Goal: Task Accomplishment & Management: Use online tool/utility

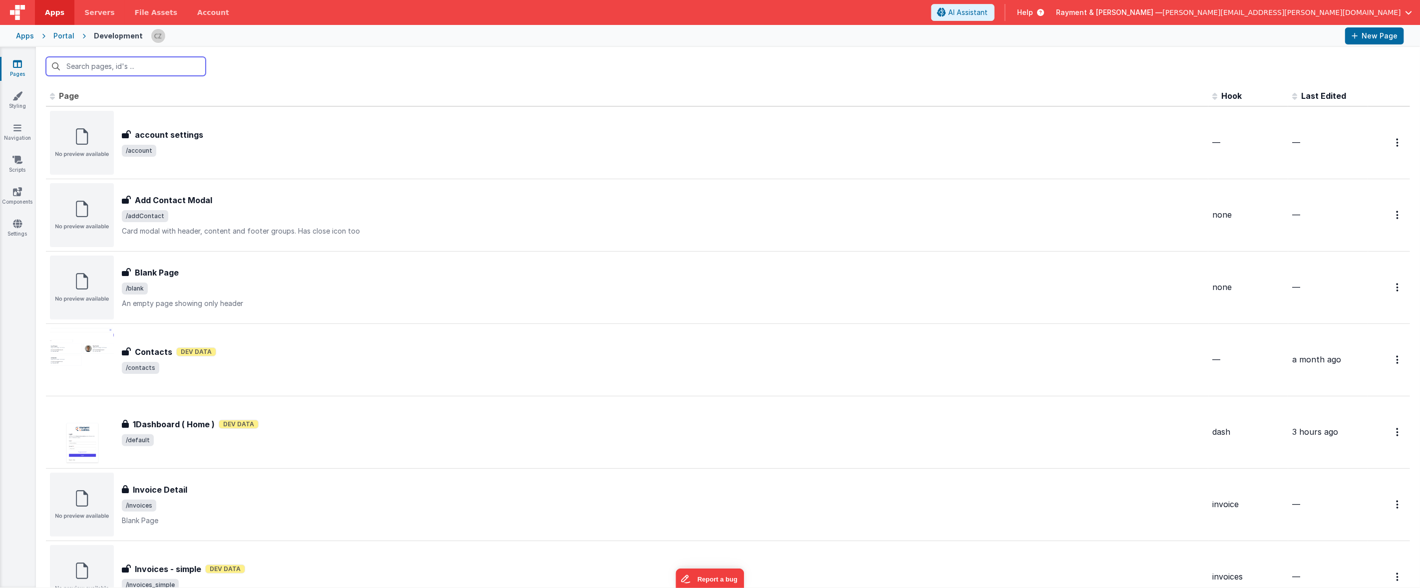
click at [94, 64] on input "text" at bounding box center [126, 66] width 160 height 19
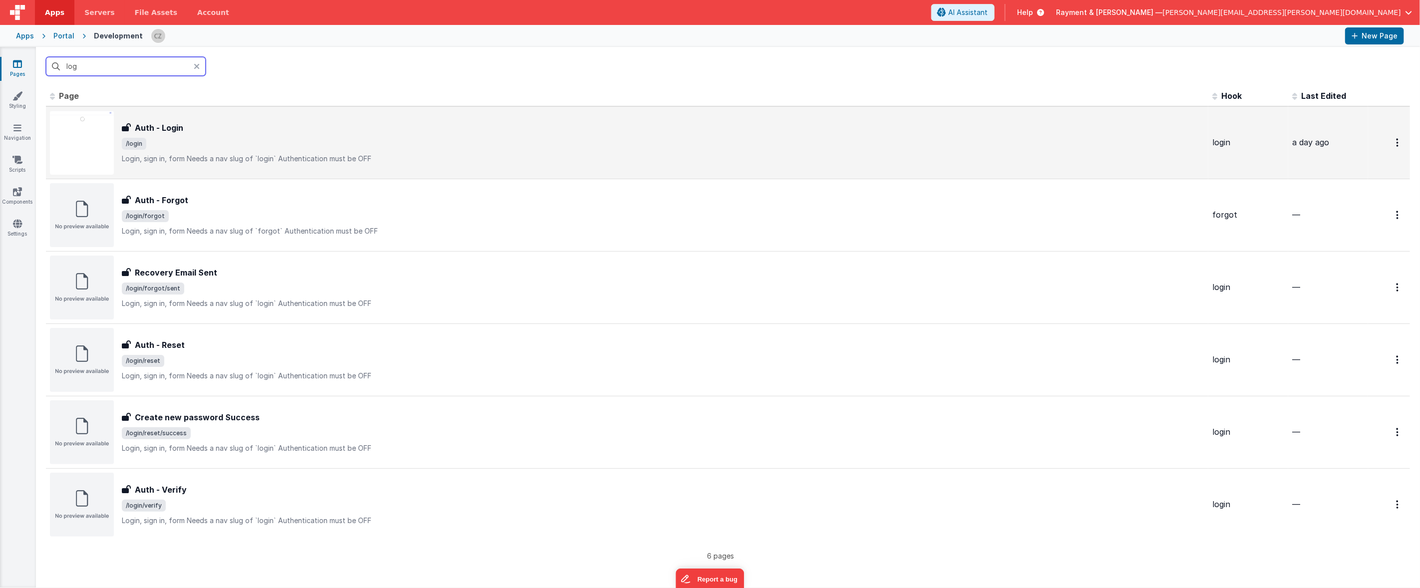
type input "log"
click at [363, 147] on span "/login" at bounding box center [663, 144] width 1082 height 12
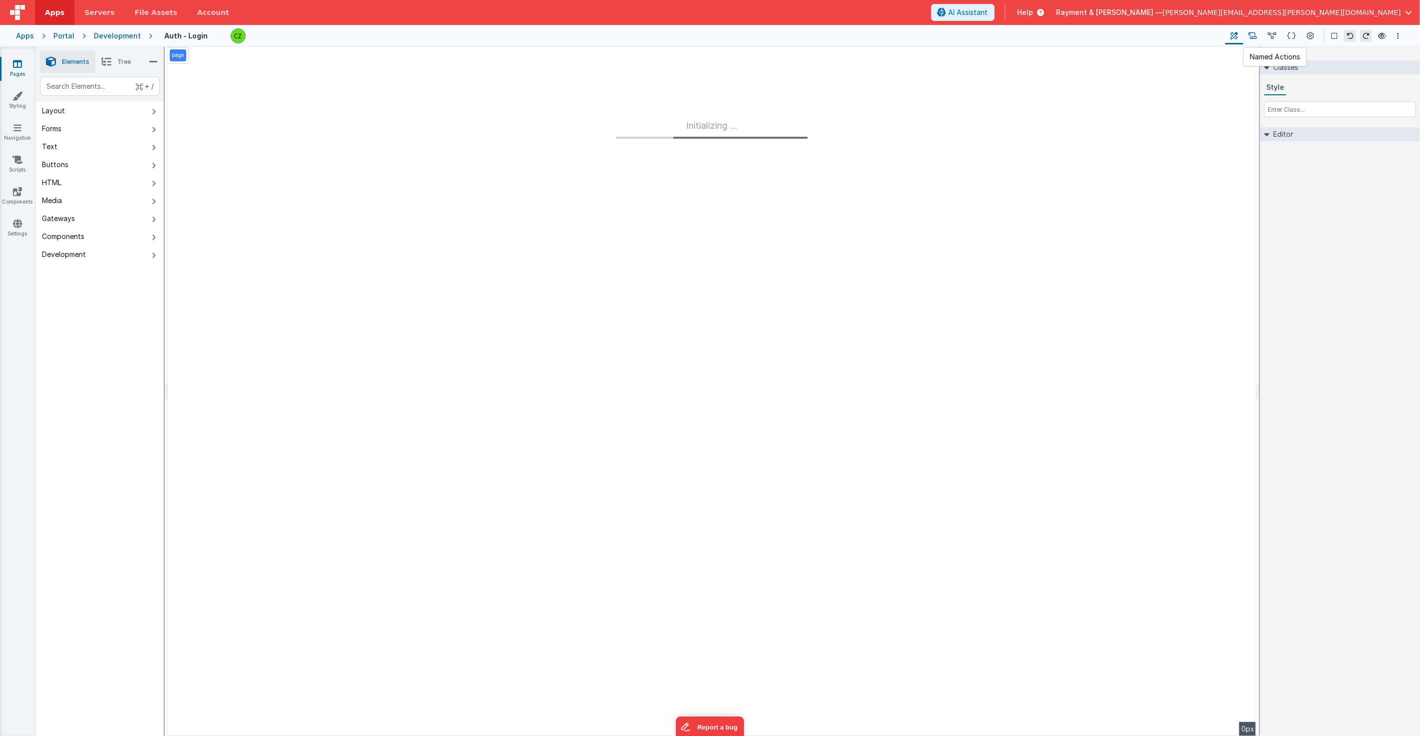
click at [1256, 38] on icon at bounding box center [1252, 36] width 8 height 10
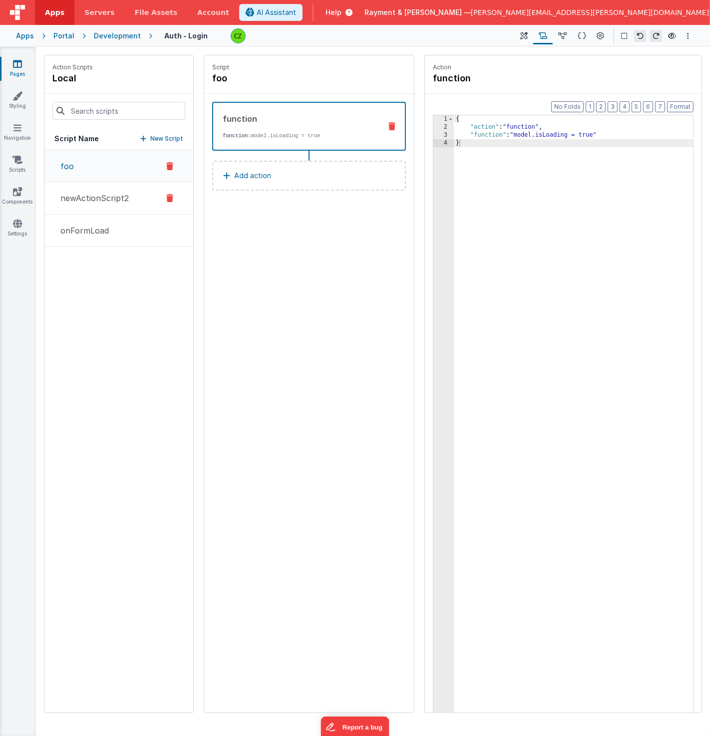
click at [74, 195] on p "newActionScript2" at bounding box center [91, 198] width 74 height 12
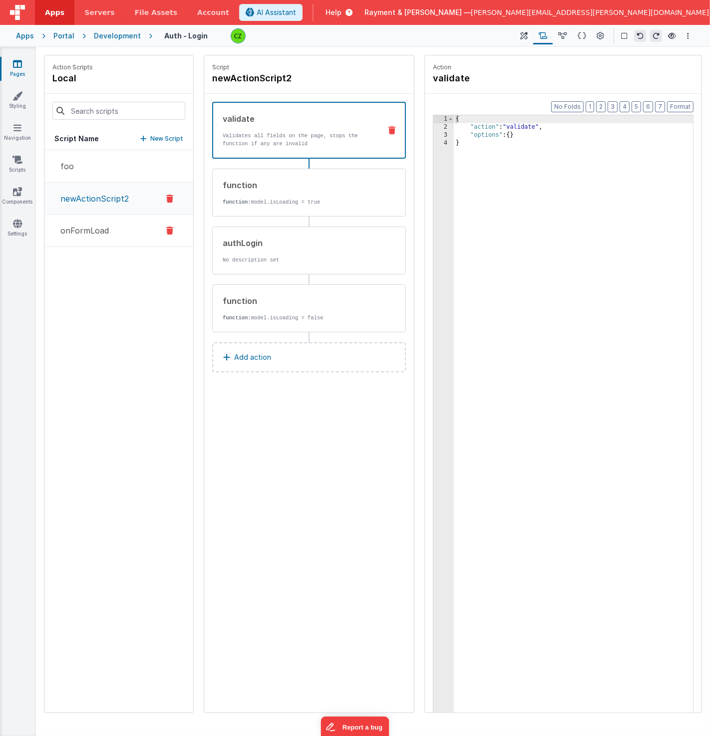
click at [80, 225] on p "onFormLoad" at bounding box center [81, 231] width 54 height 12
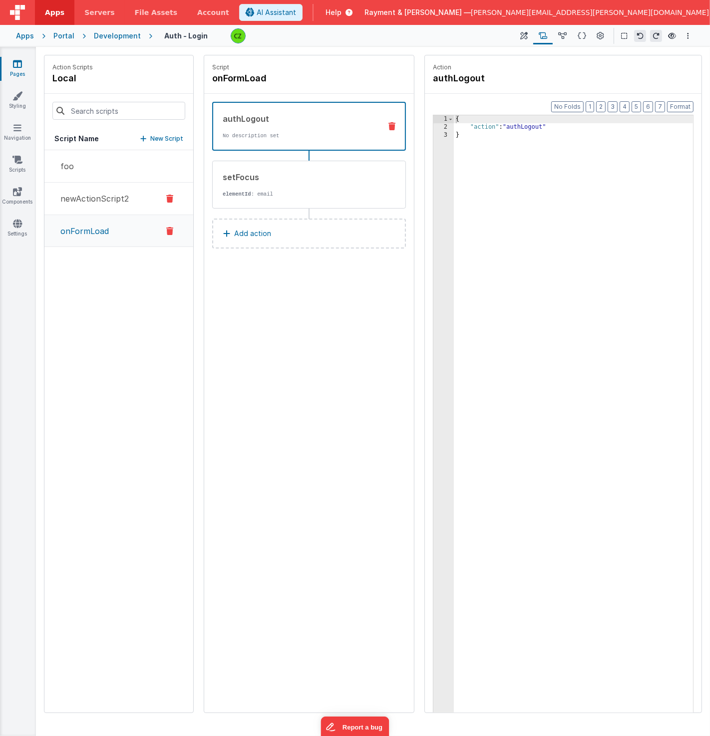
click at [85, 194] on p "newActionScript2" at bounding box center [91, 199] width 74 height 12
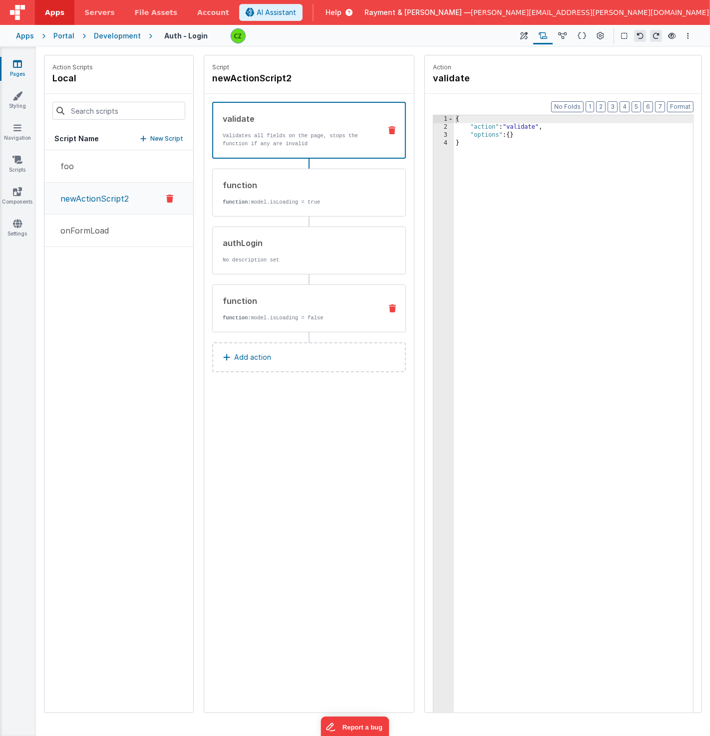
click at [310, 314] on p "function: model.isLoading = false" at bounding box center [298, 318] width 151 height 8
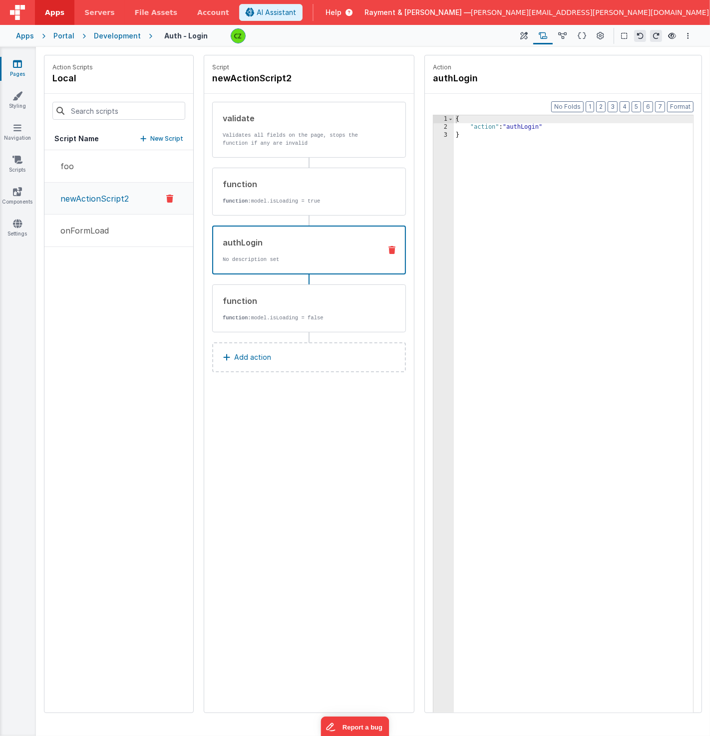
click at [309, 258] on p "No description set" at bounding box center [298, 260] width 150 height 8
click at [554, 38] on button at bounding box center [562, 35] width 19 height 17
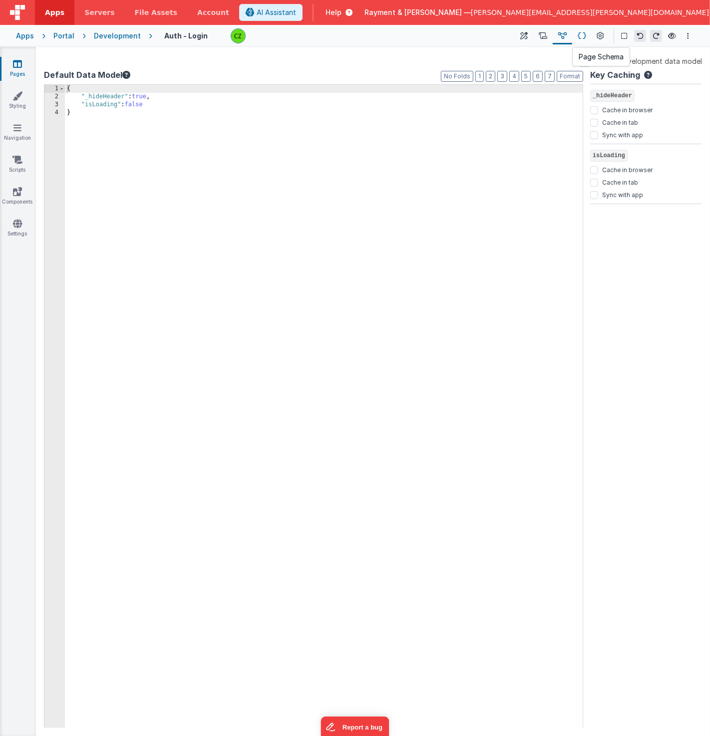
click at [582, 35] on icon at bounding box center [581, 36] width 8 height 10
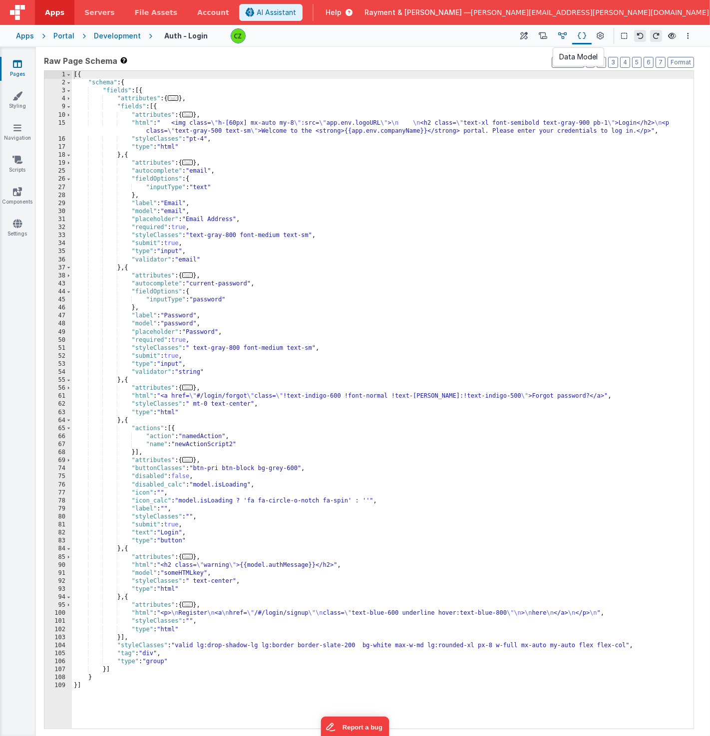
click at [562, 36] on icon at bounding box center [562, 36] width 8 height 10
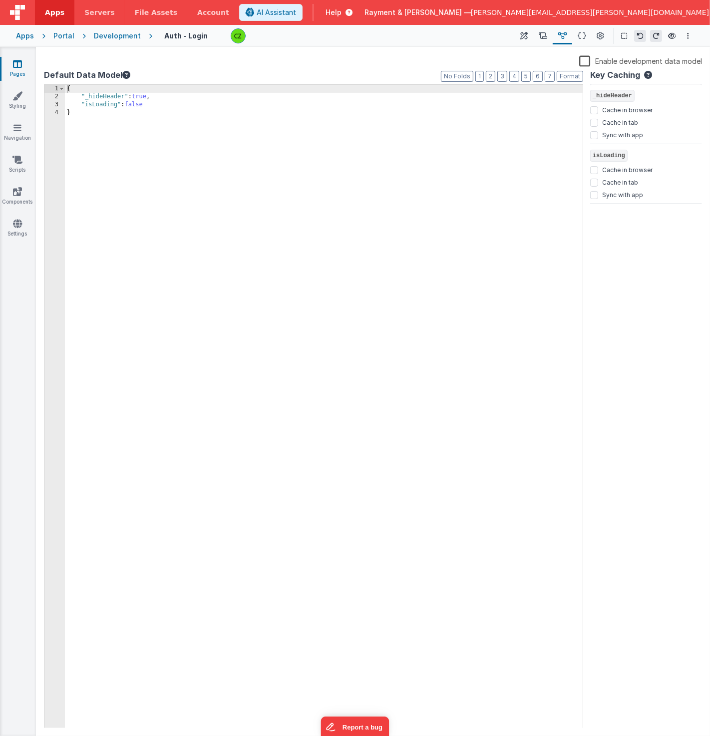
click at [258, 155] on div "{ "_hideHeader" : true , "isLoading" : false }" at bounding box center [324, 415] width 518 height 660
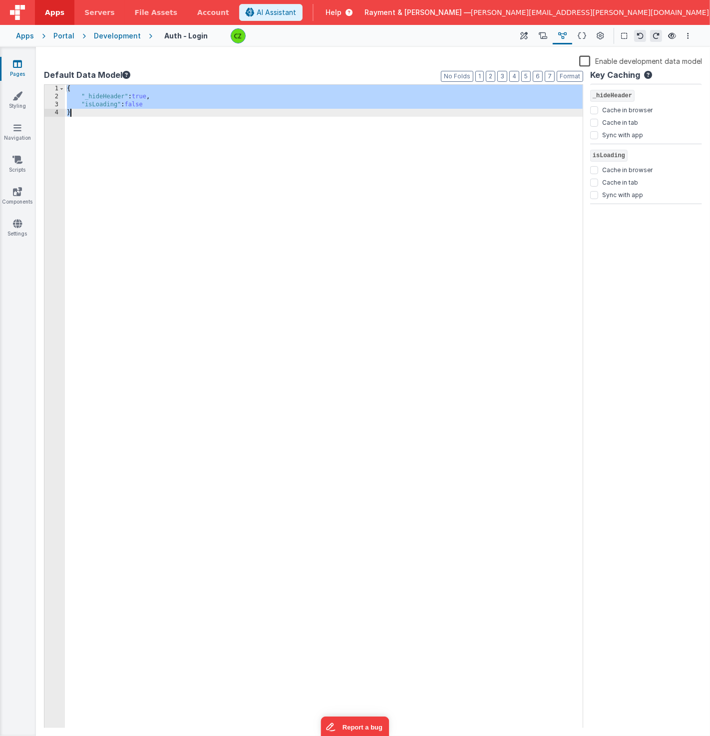
click at [156, 110] on div "{ "_hideHeader" : true , "isLoading" : false }" at bounding box center [324, 415] width 518 height 660
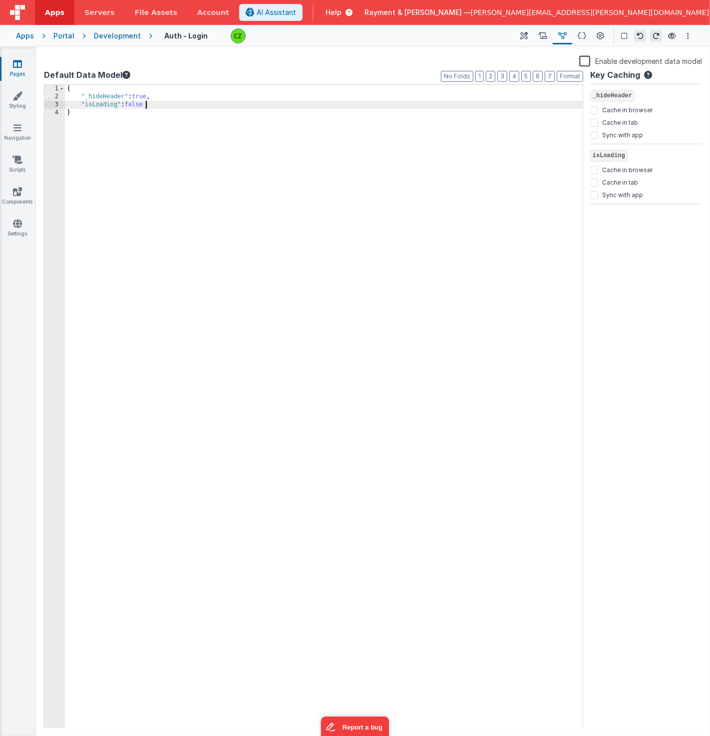
click at [157, 104] on div "{ "_hideHeader" : true , "isLoading" : false }" at bounding box center [324, 415] width 518 height 660
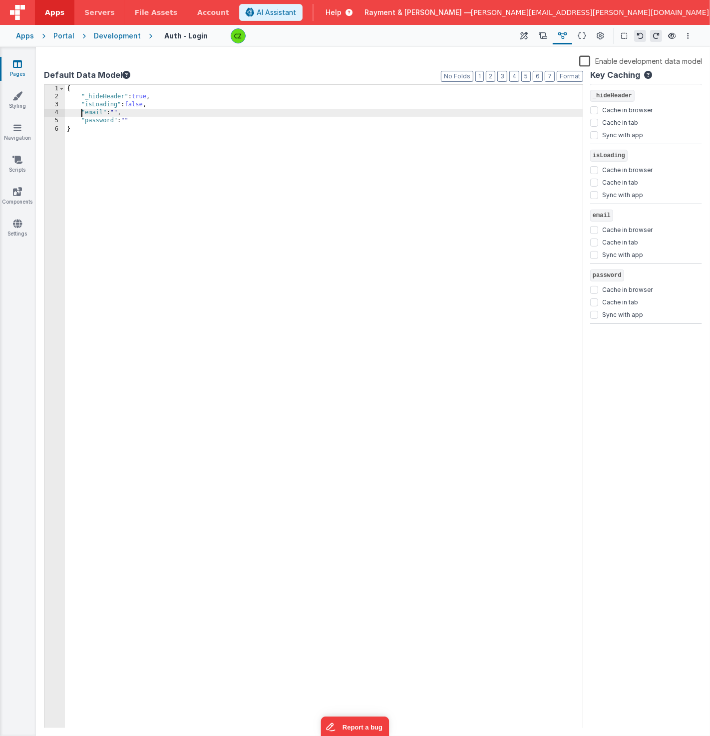
click at [431, 103] on div "{ "_hideHeader" : true , "isLoading" : false , "email" : "" , "password" : "" }" at bounding box center [324, 415] width 518 height 660
click at [523, 35] on icon at bounding box center [524, 36] width 7 height 10
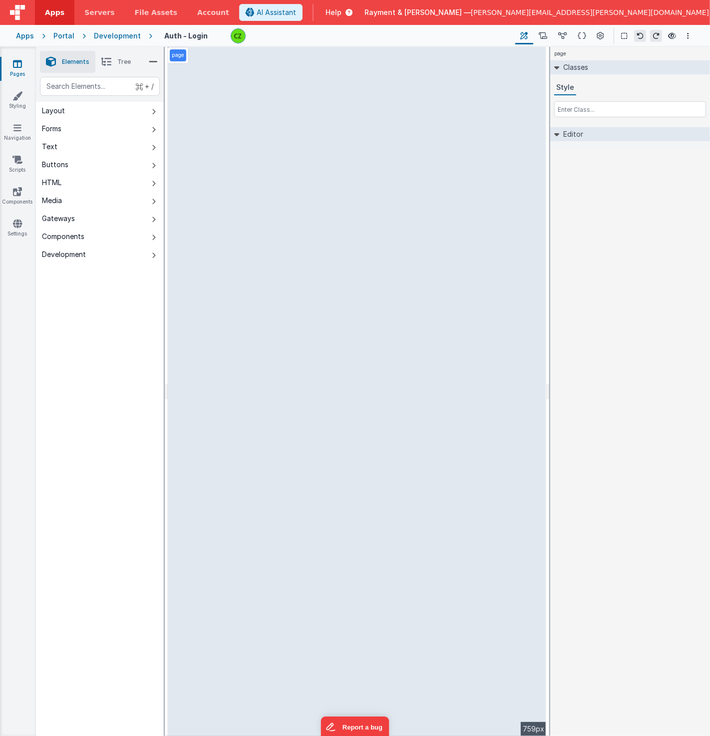
select select "email"
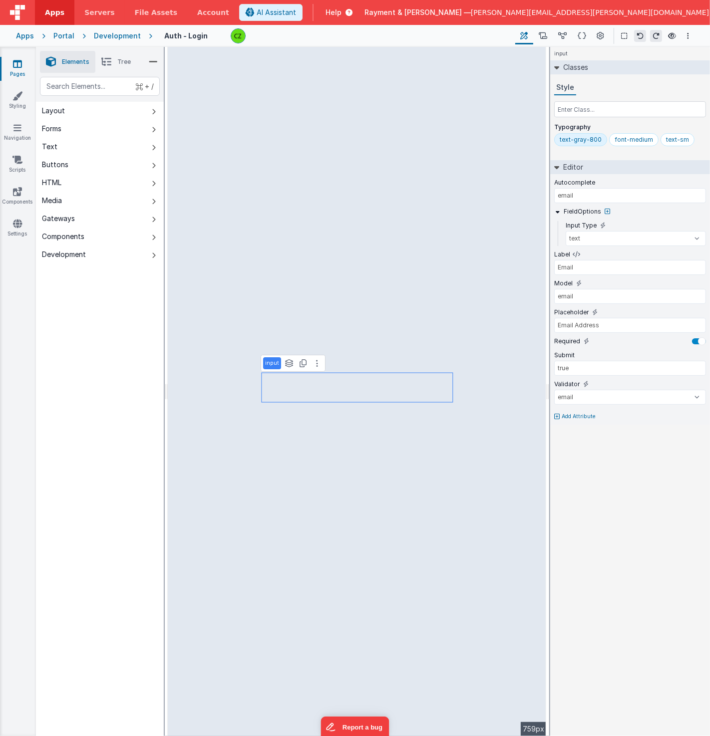
type input "current-password"
select select "password"
type input "Password"
type input "password"
type input "Password"
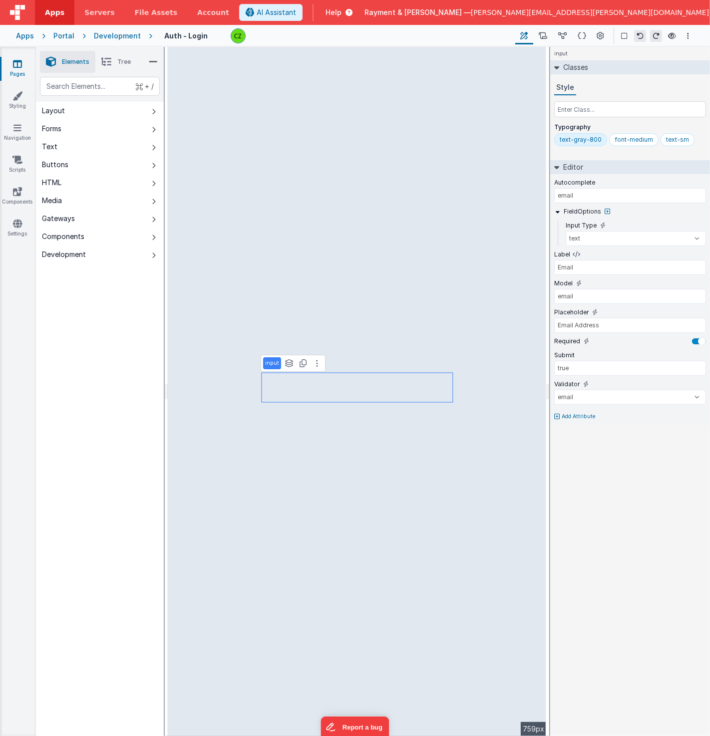
select select "string"
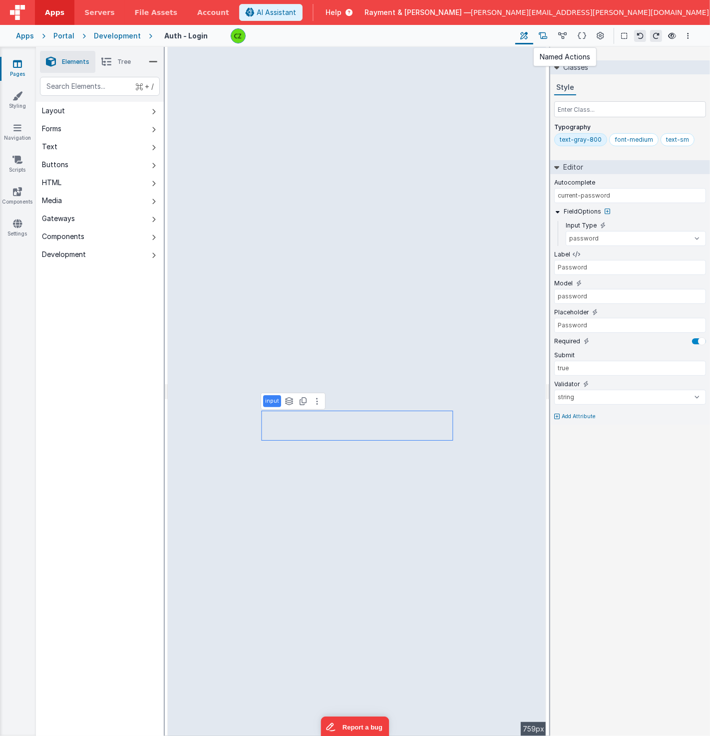
click at [546, 37] on icon at bounding box center [543, 36] width 8 height 10
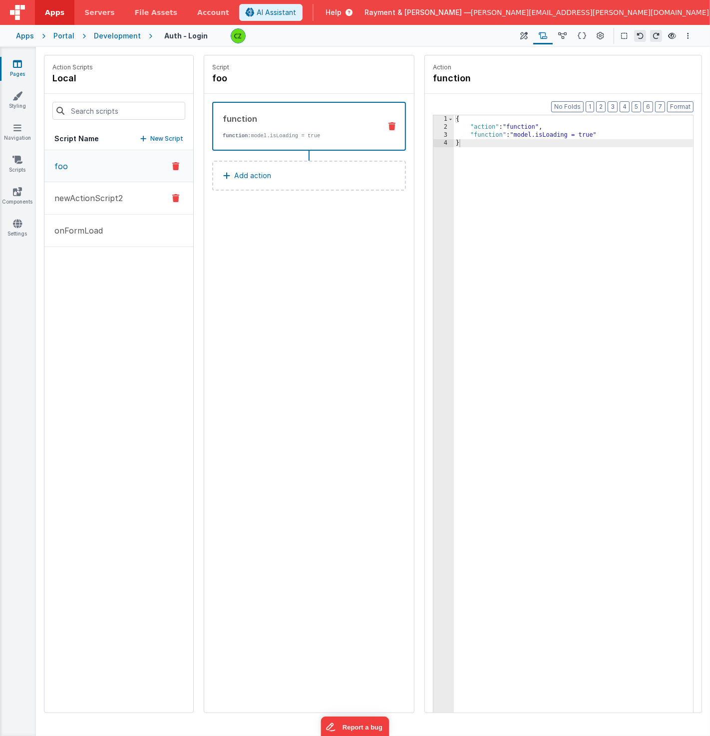
click at [96, 204] on button "newActionScript2" at bounding box center [118, 198] width 149 height 32
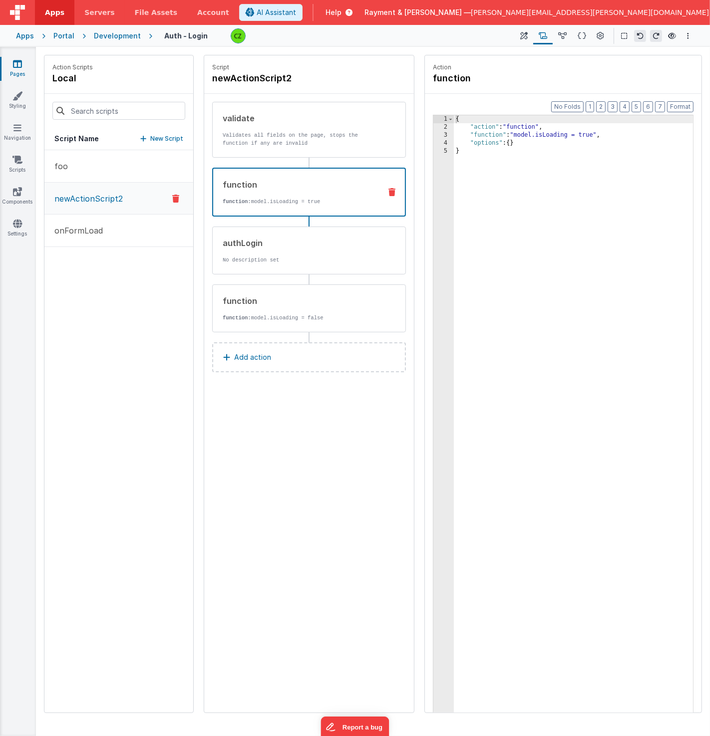
click at [310, 185] on div "function" at bounding box center [298, 185] width 150 height 12
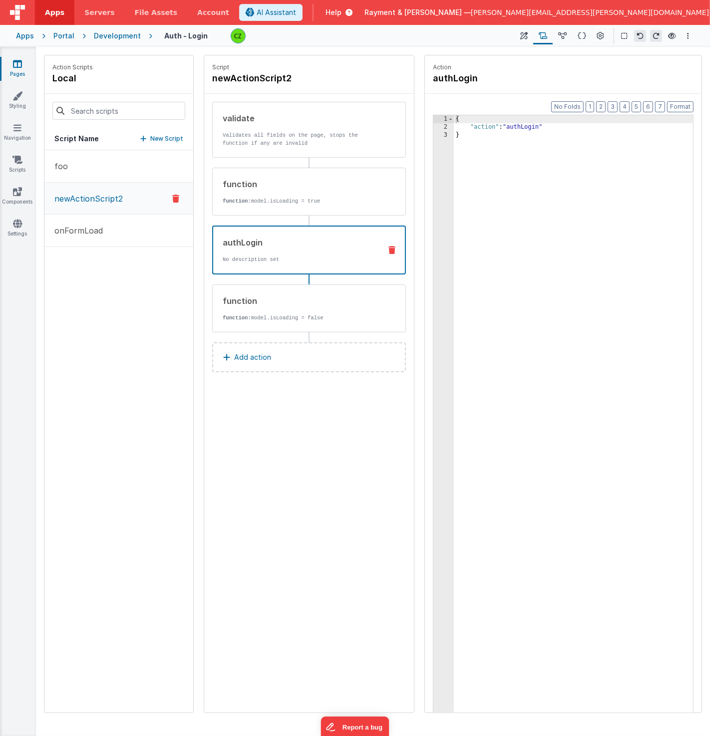
click at [293, 246] on div "authLogin" at bounding box center [298, 243] width 150 height 12
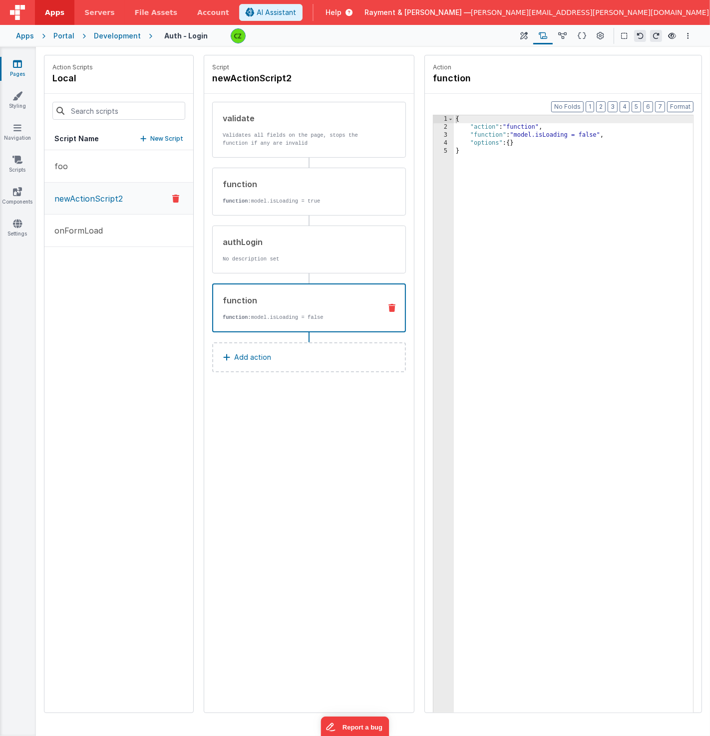
click at [286, 294] on div "function" at bounding box center [298, 300] width 150 height 12
click at [548, 144] on div "{ "action" : "function" , "function" : "model.isLoading = false" , "options" : …" at bounding box center [574, 437] width 240 height 645
click at [517, 134] on div "{ "action" : "function" , "function" : "model.isLoading = false" , "options" : …" at bounding box center [574, 437] width 240 height 645
paste textarea
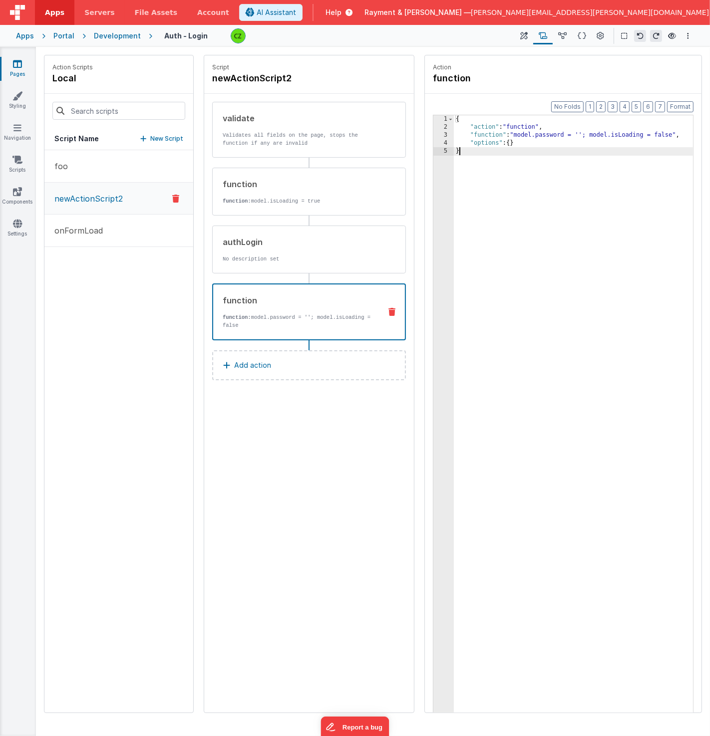
click at [495, 158] on div "{ "action" : "function" , "function" : "model.password = ''; model.isLoading = …" at bounding box center [574, 437] width 240 height 645
click at [450, 135] on div "3" at bounding box center [443, 135] width 20 height 8
click at [451, 134] on div "3" at bounding box center [443, 135] width 20 height 8
click at [446, 134] on div "3" at bounding box center [443, 135] width 20 height 8
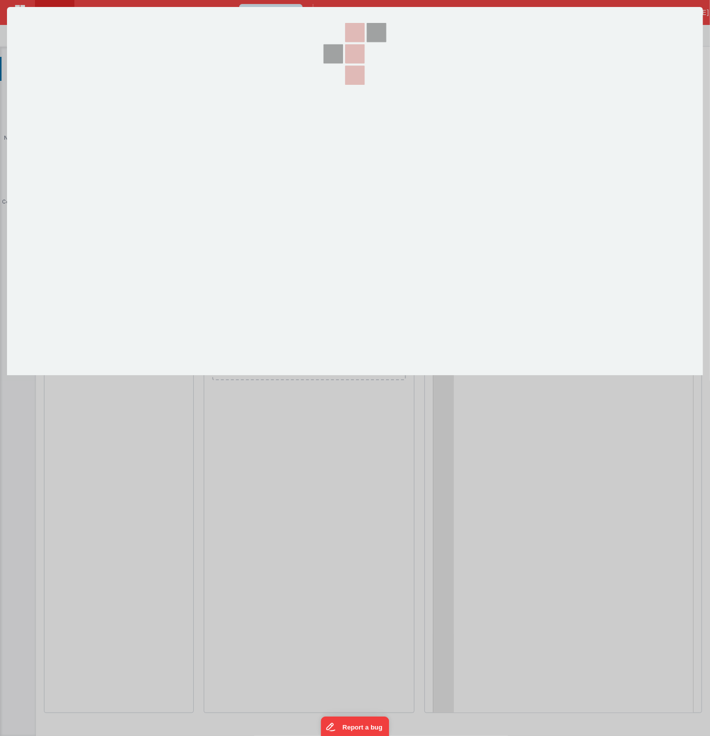
click at [446, 134] on div at bounding box center [355, 368] width 710 height 736
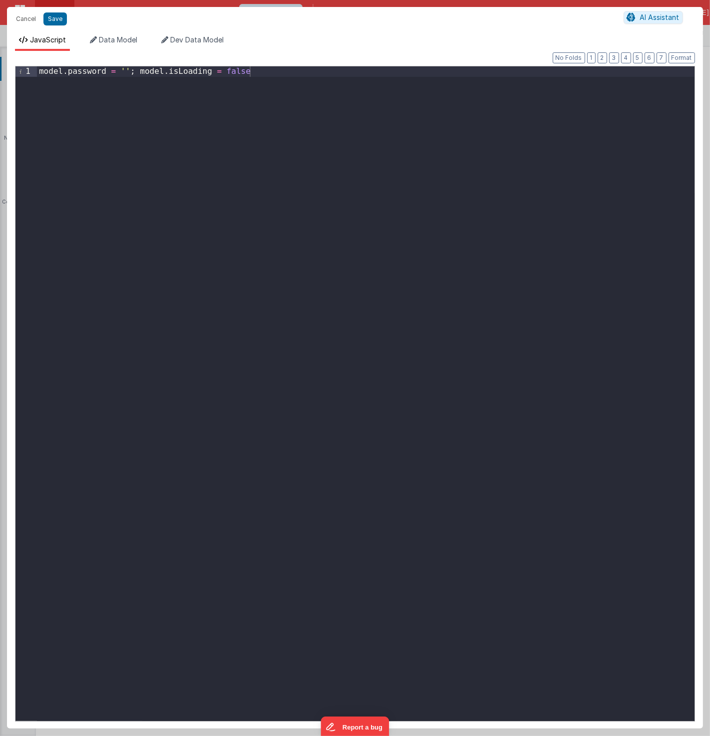
click at [257, 193] on div "model . password = '' ; model . isLoading = false" at bounding box center [365, 406] width 657 height 681
click at [55, 17] on button "Save" at bounding box center [54, 18] width 23 height 13
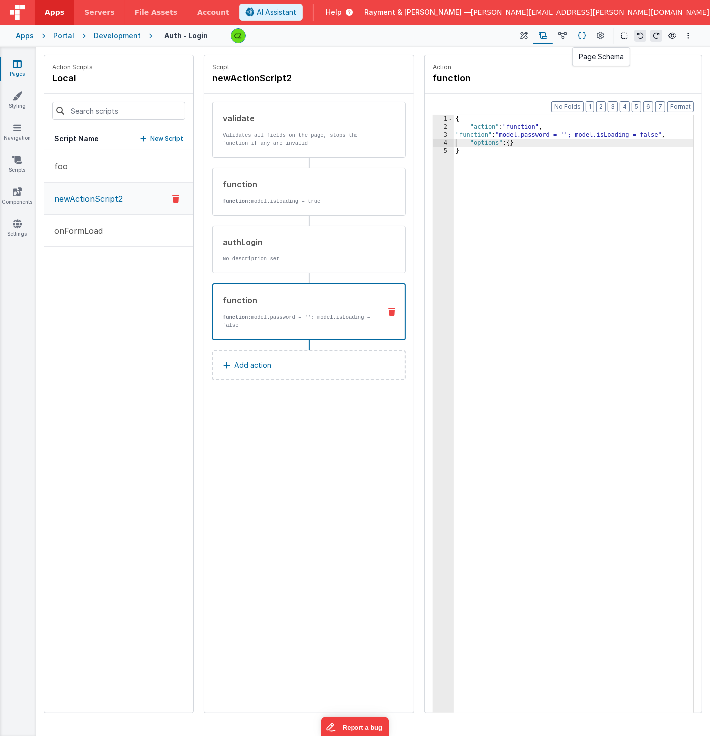
click at [581, 37] on icon at bounding box center [581, 36] width 8 height 10
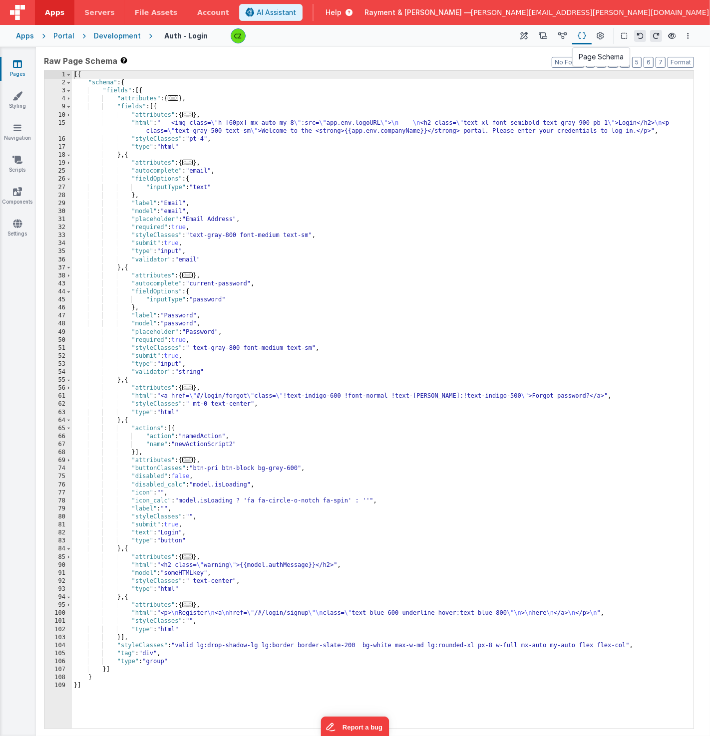
click at [581, 37] on icon at bounding box center [581, 36] width 8 height 10
click at [563, 35] on icon at bounding box center [562, 36] width 8 height 10
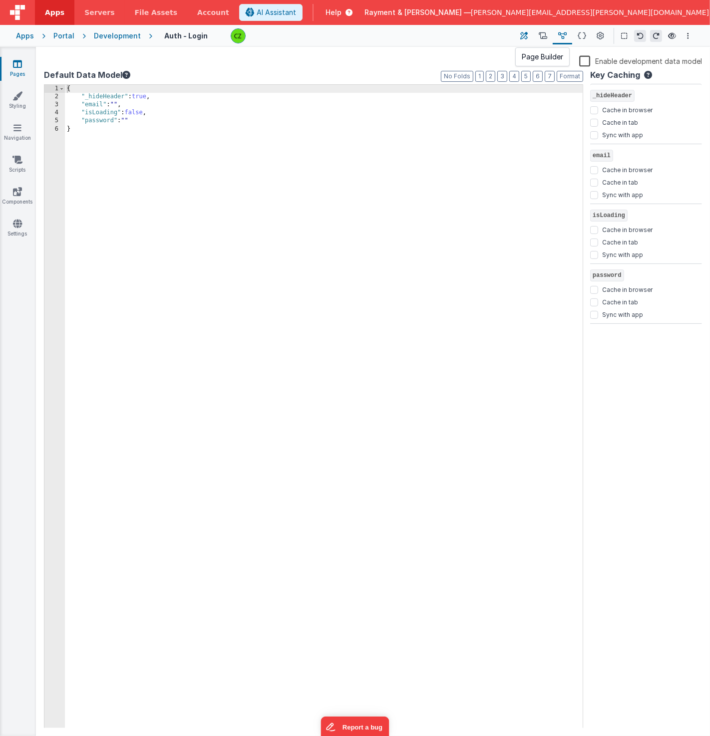
click at [527, 38] on icon at bounding box center [524, 36] width 7 height 10
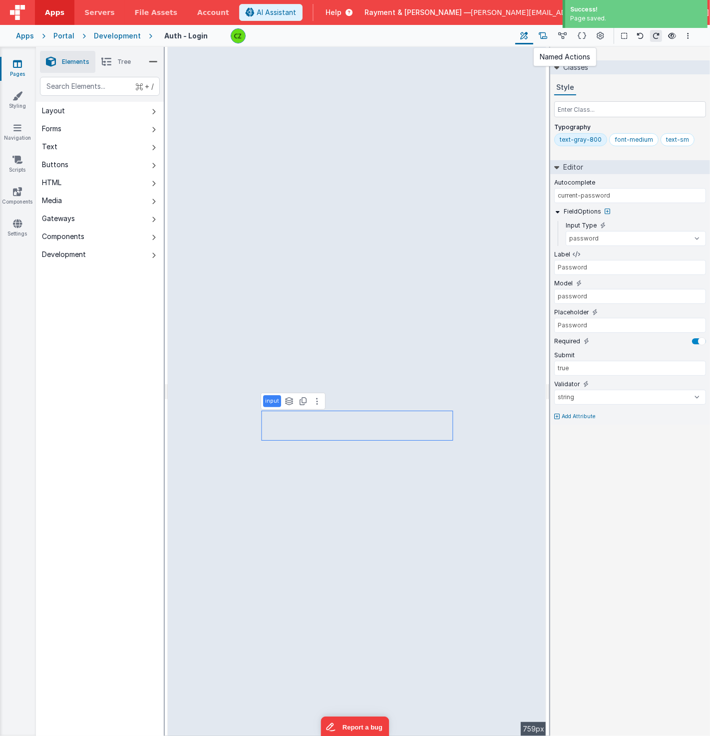
click at [545, 41] on button at bounding box center [542, 35] width 19 height 17
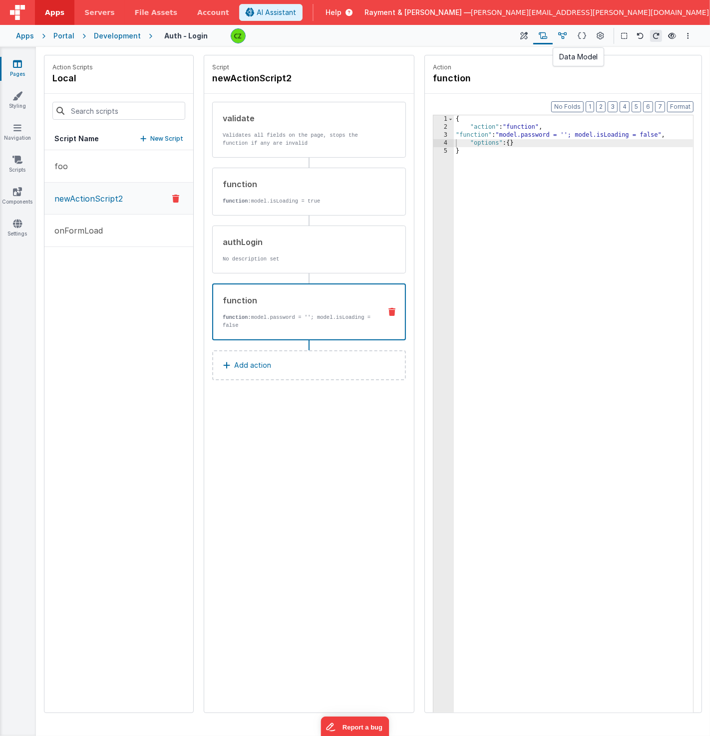
click at [561, 33] on icon at bounding box center [562, 36] width 8 height 10
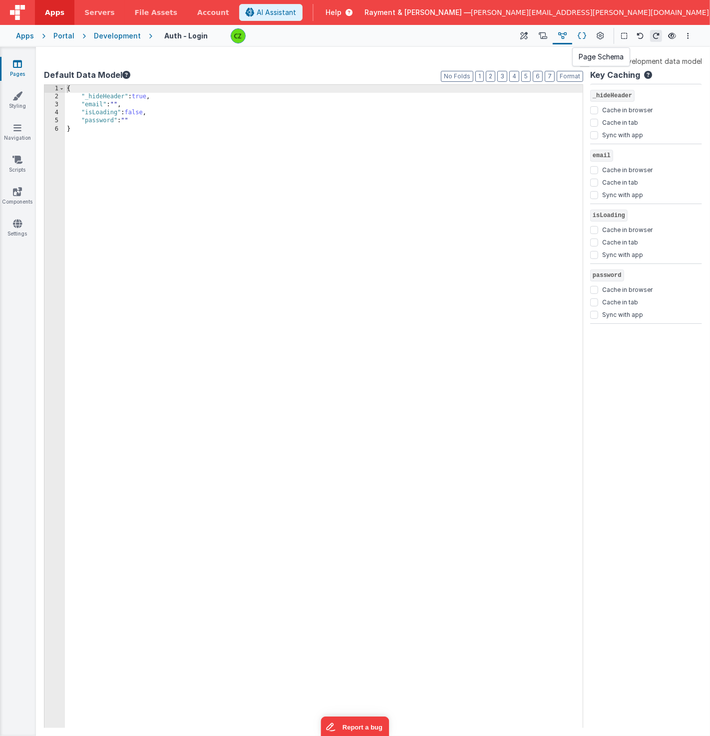
click at [587, 34] on button at bounding box center [581, 35] width 19 height 17
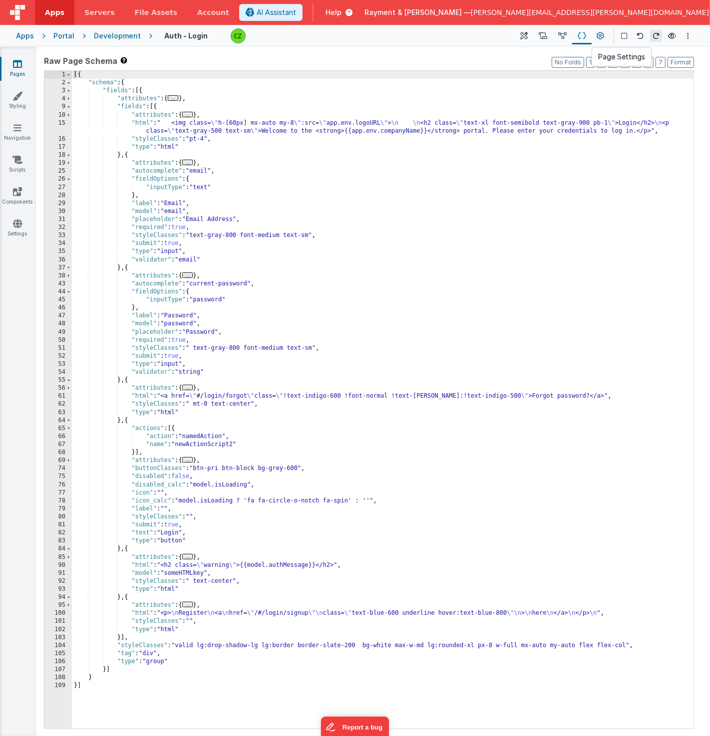
click at [601, 35] on icon at bounding box center [600, 36] width 7 height 10
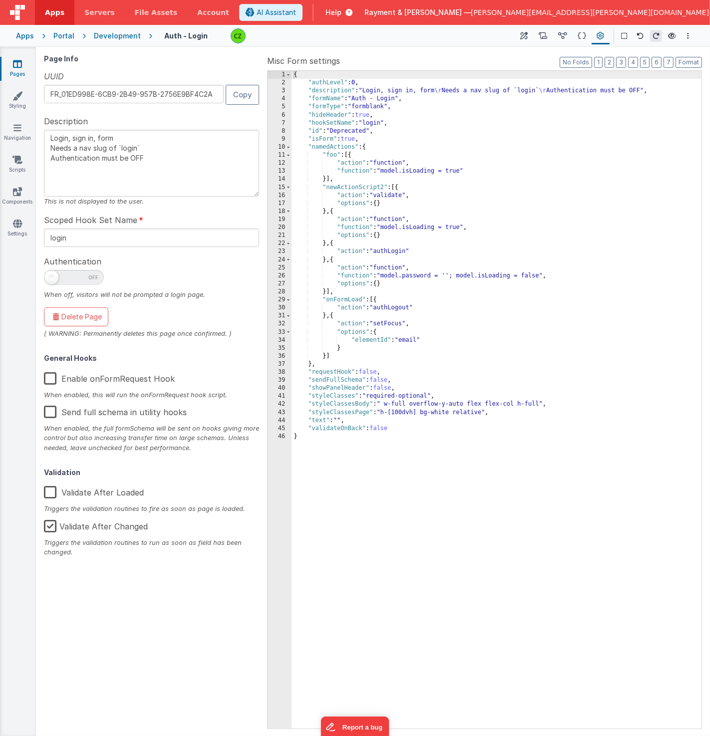
drag, startPoint x: 51, startPoint y: 137, endPoint x: 135, endPoint y: 140, distance: 83.4
click at [136, 141] on textarea "Login, sign in, form Needs a nav slug of `login` Authentication must be OFF" at bounding box center [151, 163] width 215 height 67
click at [135, 140] on textarea "Login, sign in, form Needs a nav slug of `login` Authentication must be OFF" at bounding box center [151, 163] width 215 height 67
click at [668, 35] on icon at bounding box center [672, 35] width 8 height 7
click at [547, 34] on icon at bounding box center [543, 36] width 8 height 10
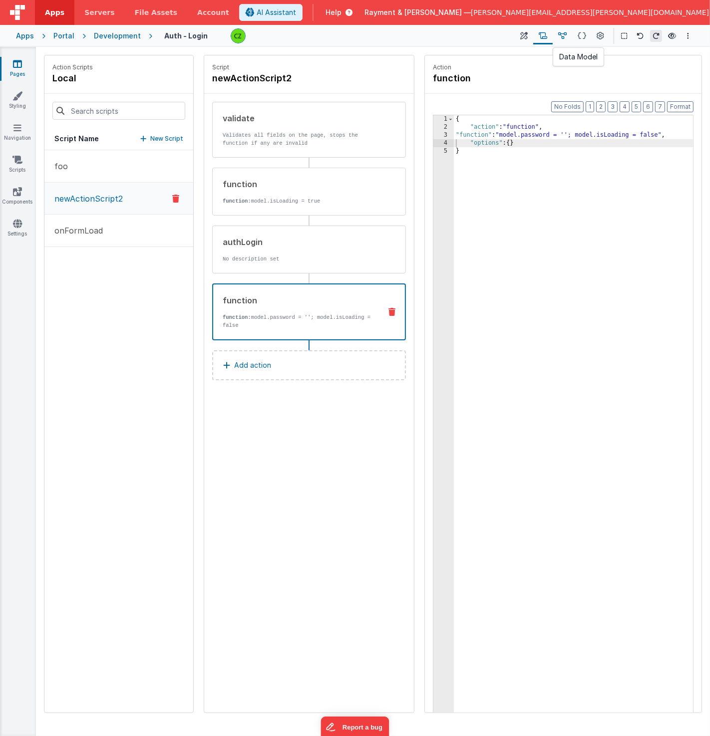
click at [562, 37] on icon at bounding box center [562, 36] width 8 height 10
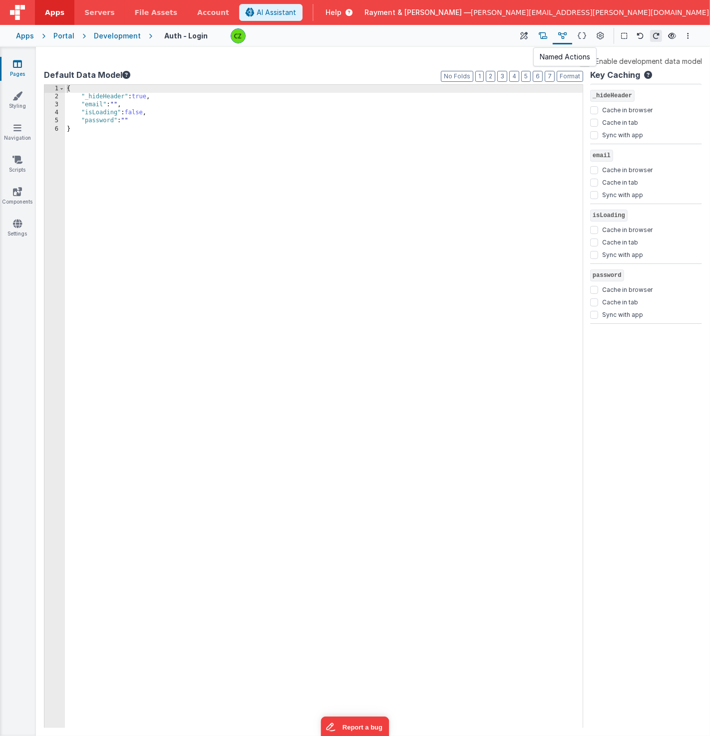
click at [537, 37] on button at bounding box center [542, 35] width 19 height 17
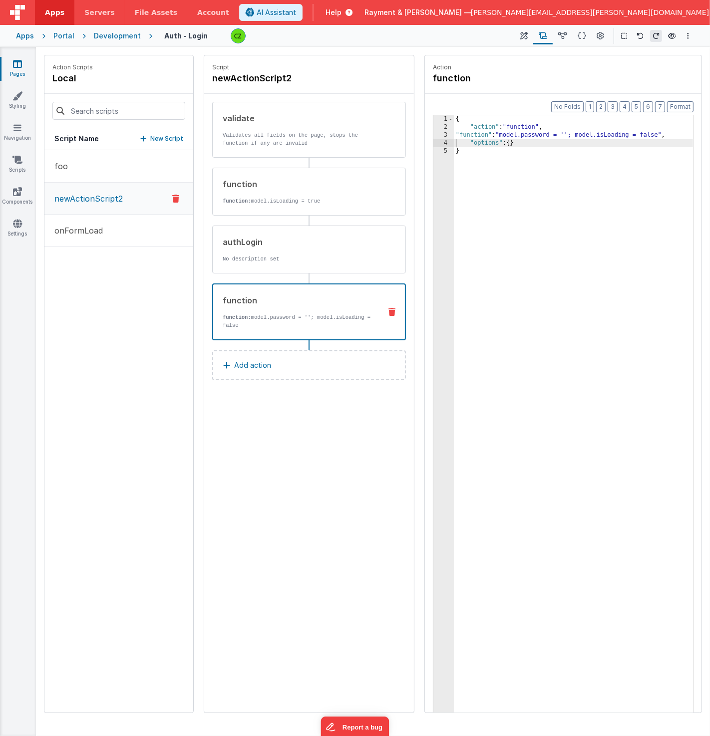
click at [254, 452] on div "Script newActionScript2 validate Validates all fields on the page, stops the fu…" at bounding box center [309, 383] width 210 height 657
click at [249, 360] on p "Add action" at bounding box center [252, 365] width 37 height 12
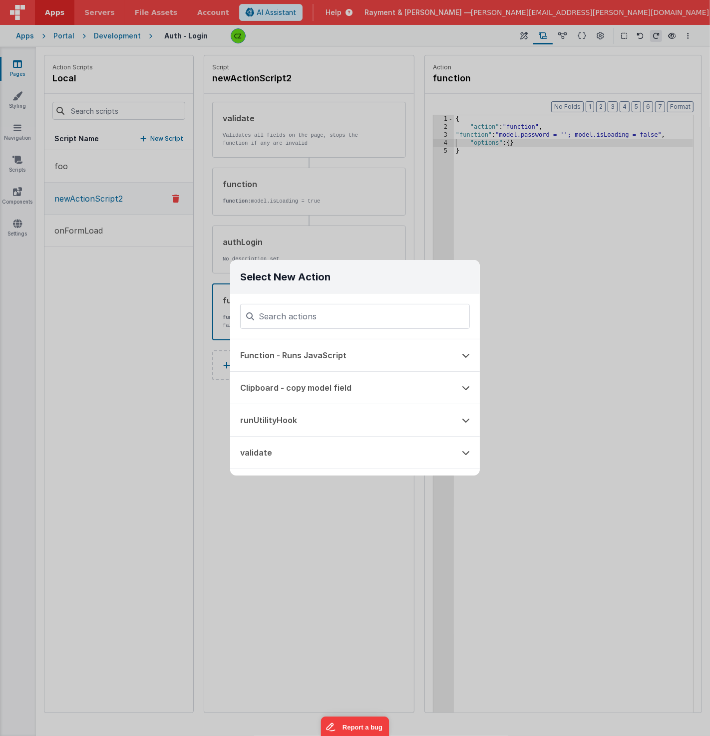
click at [163, 359] on div "Select New Action Function - Runs JavaScript Clipboard - copy model field runUt…" at bounding box center [355, 368] width 710 height 736
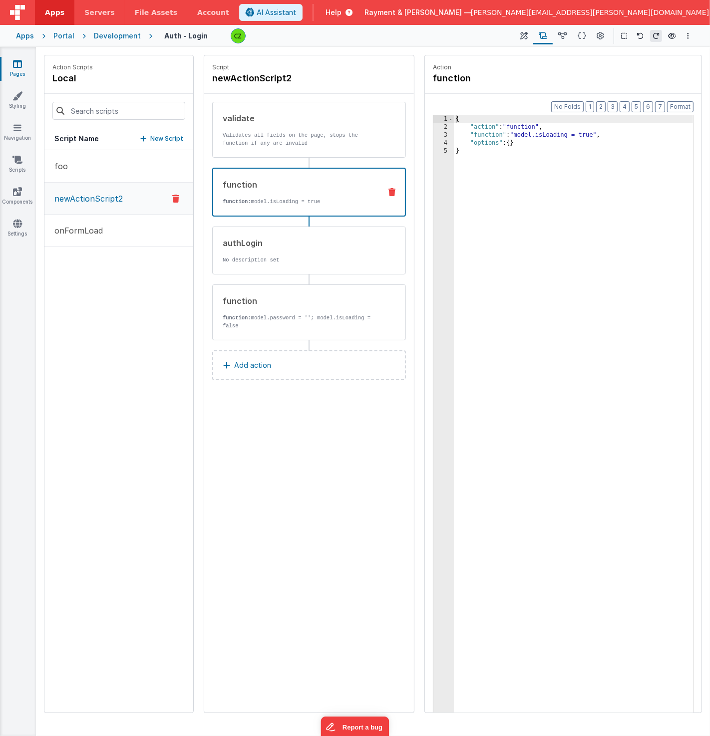
click at [307, 218] on div "validate Validates all fields on the page, stops the function if any are invali…" at bounding box center [309, 221] width 194 height 239
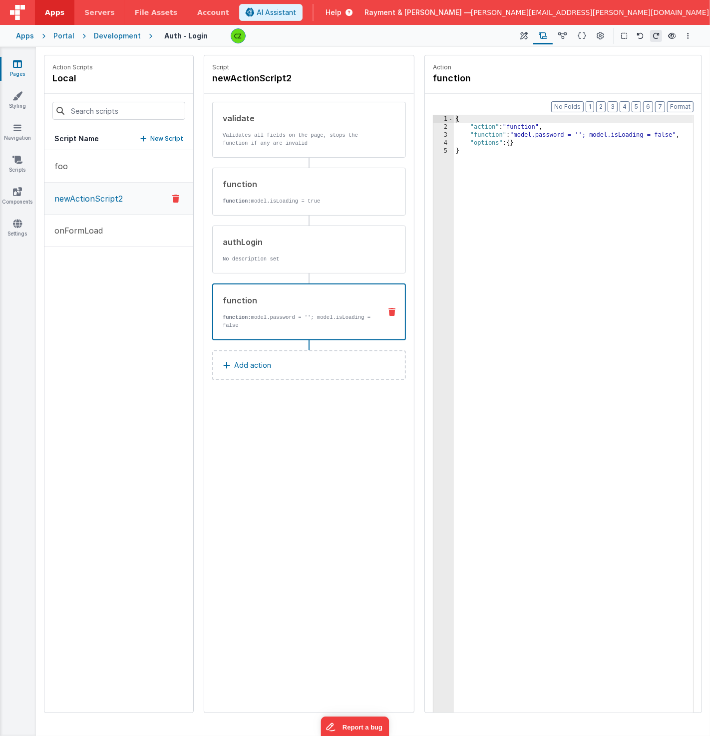
click at [256, 366] on p "Add action" at bounding box center [252, 365] width 37 height 12
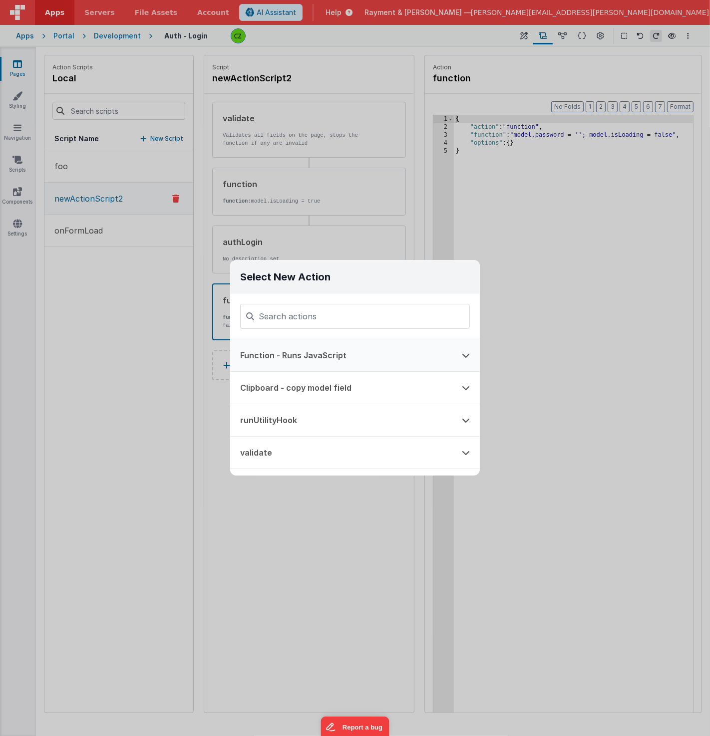
click at [279, 354] on button "Function - Runs JavaScript" at bounding box center [341, 355] width 222 height 32
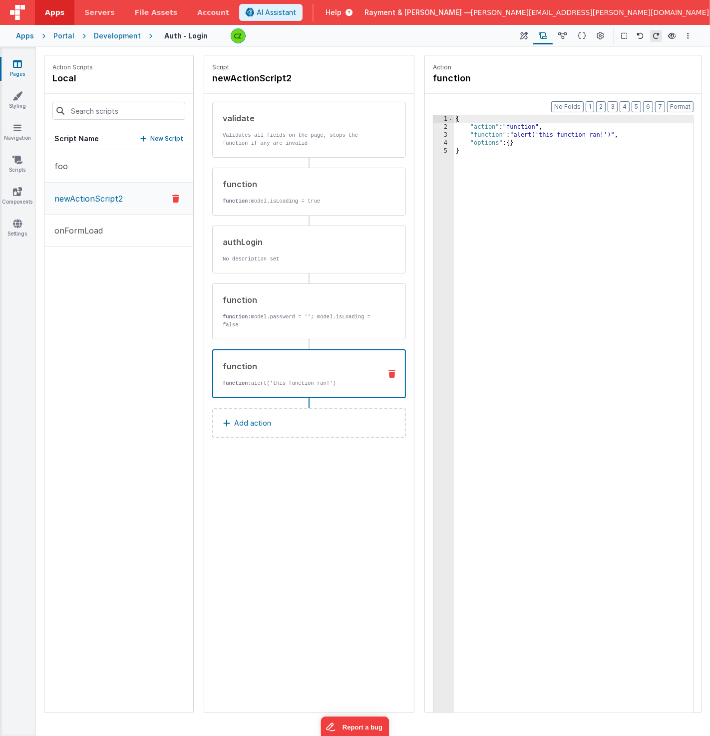
click at [509, 292] on div "{ "action" : "function" , "function" : "alert('this function ran!')" , "options…" at bounding box center [574, 437] width 240 height 645
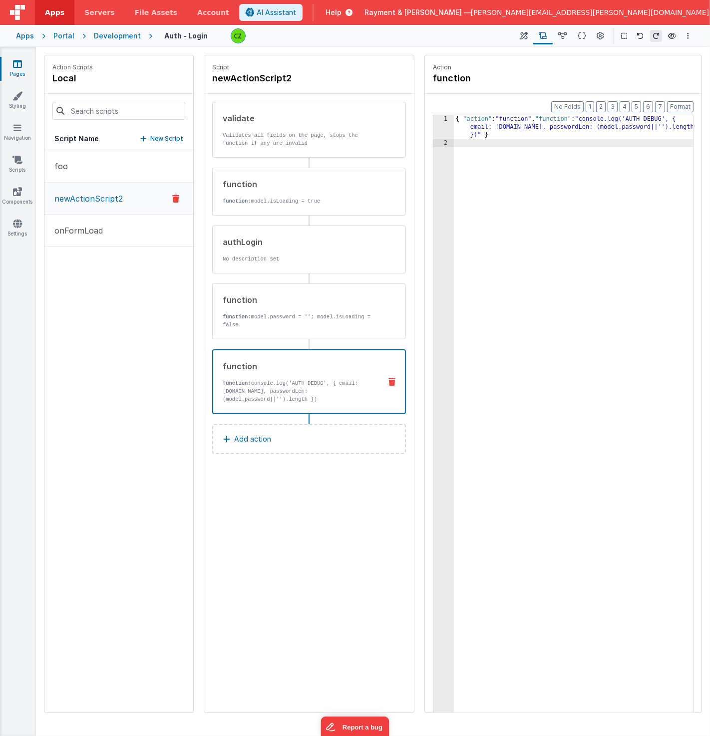
click at [509, 237] on div "{ "action" : "function" , "function" : "console.log('AUTH DEBUG', { email: [DOM…" at bounding box center [574, 445] width 240 height 661
click at [312, 505] on div "Script newActionScript2 validate Validates all fields on the page, stops the fu…" at bounding box center [309, 383] width 210 height 657
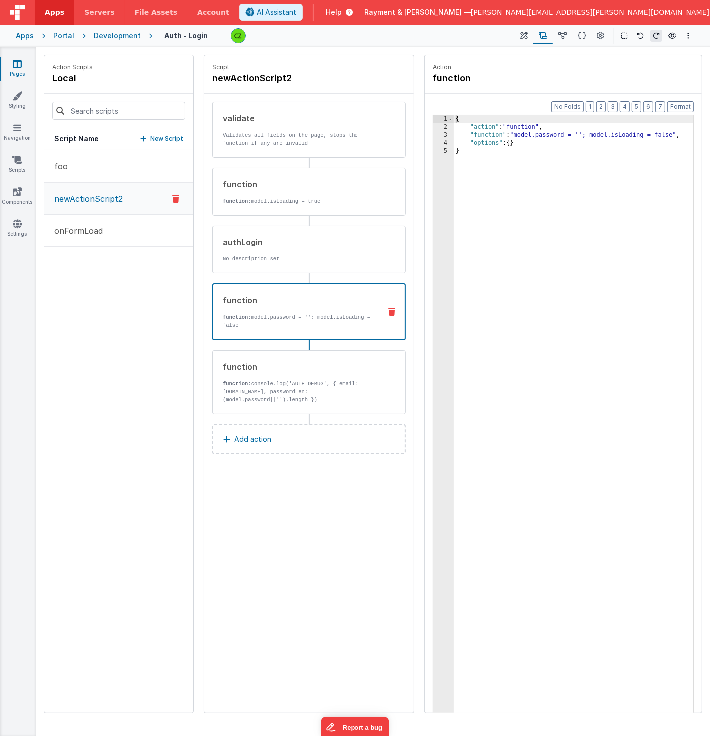
click at [290, 313] on p "function: model.password = ''; model.isLoading = false" at bounding box center [298, 321] width 150 height 16
click at [292, 353] on div "function function: console.log('AUTH DEBUG', { email: [DOMAIN_NAME], passwordLe…" at bounding box center [309, 382] width 194 height 64
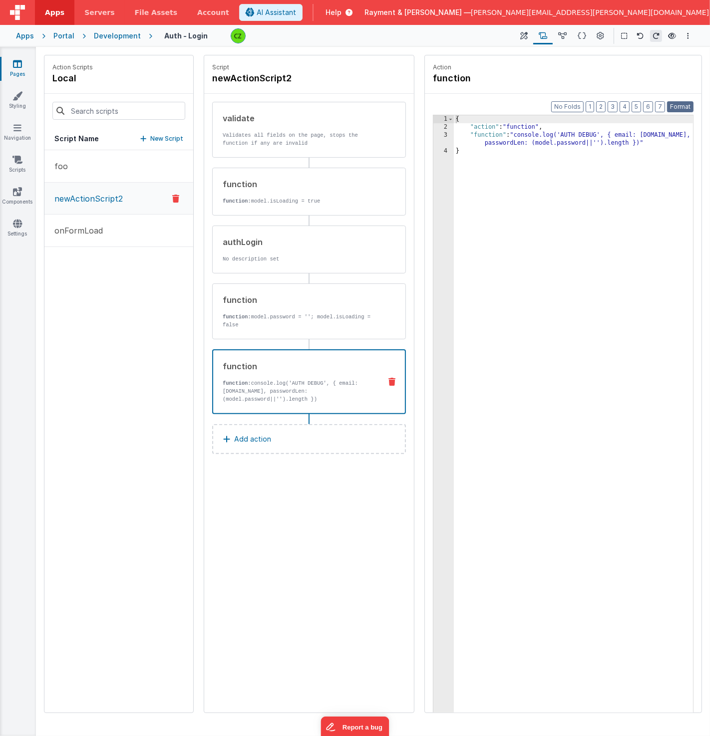
click at [681, 104] on button "Format" at bounding box center [680, 106] width 26 height 11
click at [544, 177] on div "{ "action" : "function" , "function" : "console.log('AUTH DEBUG', { email: [DOM…" at bounding box center [574, 437] width 240 height 645
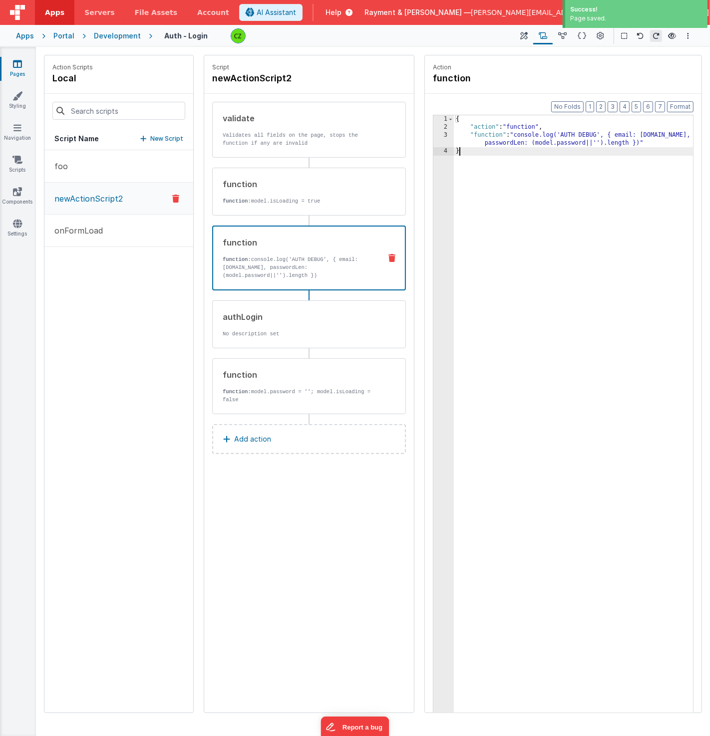
click at [518, 298] on div "{ "action" : "function" , "function" : "console.log('AUTH DEBUG', { email: [DOM…" at bounding box center [574, 437] width 240 height 645
click at [675, 33] on icon at bounding box center [672, 35] width 8 height 7
click at [600, 32] on icon at bounding box center [600, 36] width 7 height 10
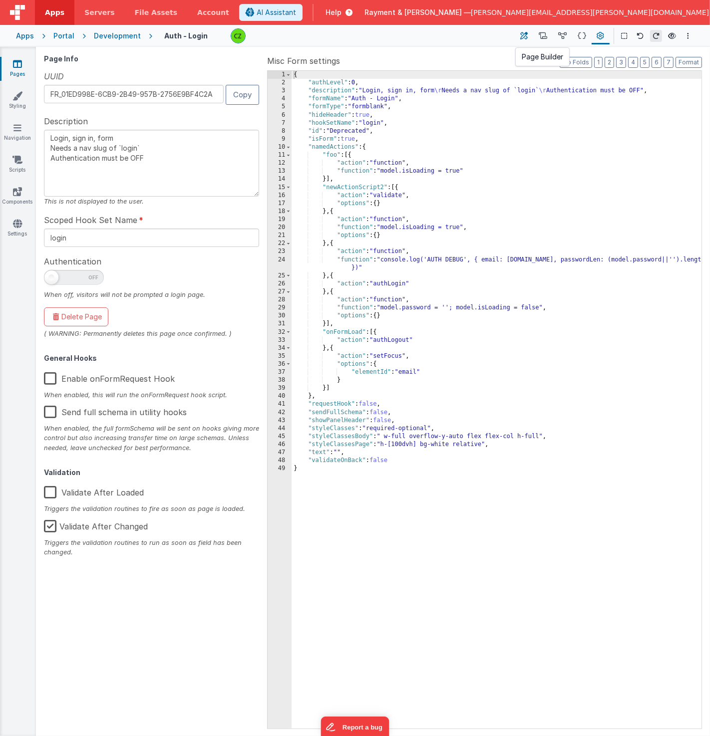
click at [528, 33] on icon at bounding box center [524, 36] width 7 height 10
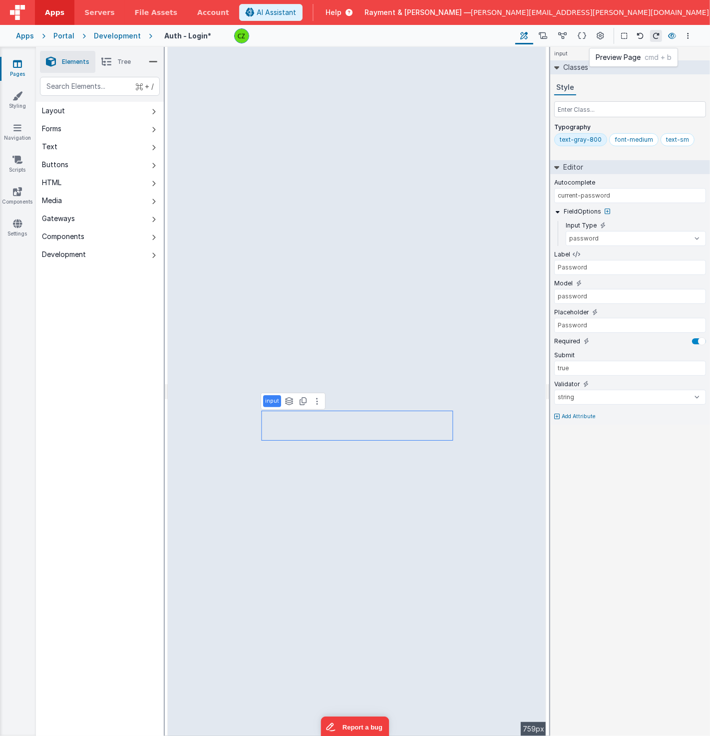
click at [673, 38] on icon at bounding box center [672, 35] width 8 height 7
click at [25, 66] on link "Pages" at bounding box center [18, 69] width 36 height 20
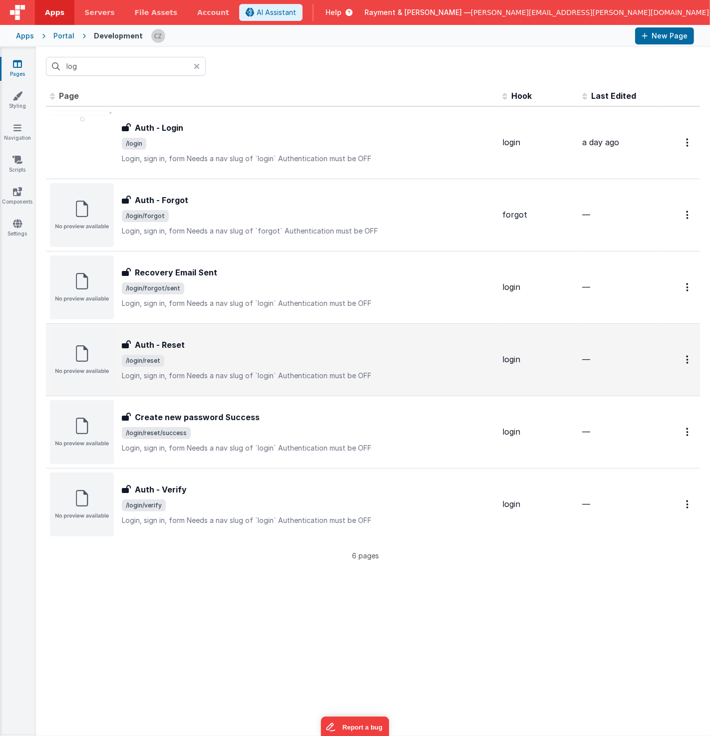
click at [215, 341] on div "Auth - Reset" at bounding box center [308, 345] width 372 height 12
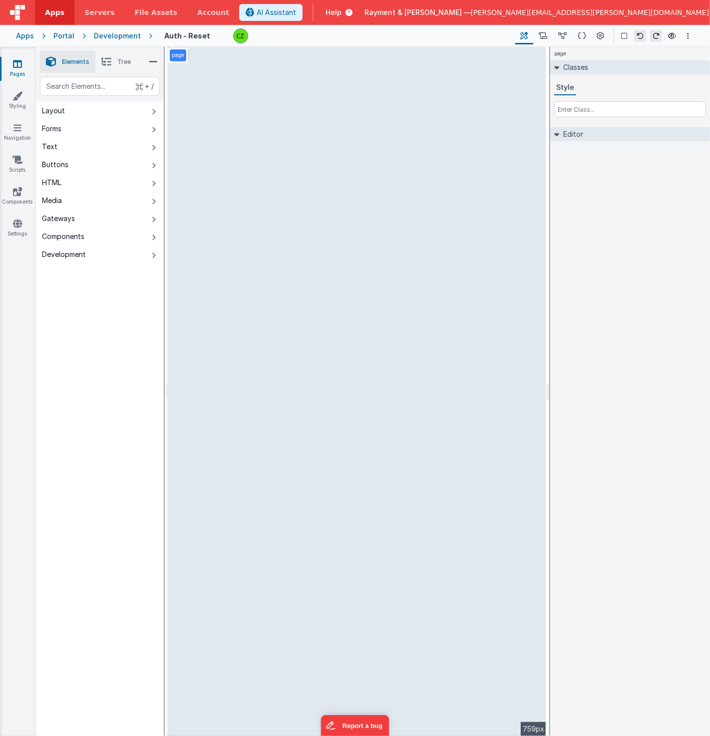
click at [589, 16] on span "[PERSON_NAME][EMAIL_ADDRESS][PERSON_NAME][DOMAIN_NAME]" at bounding box center [590, 12] width 238 height 10
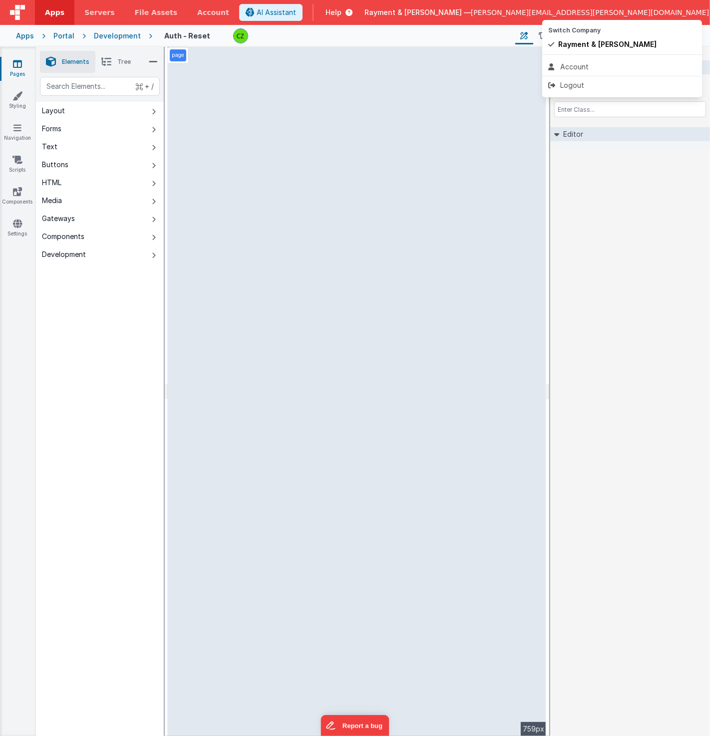
click at [586, 11] on button at bounding box center [355, 368] width 710 height 736
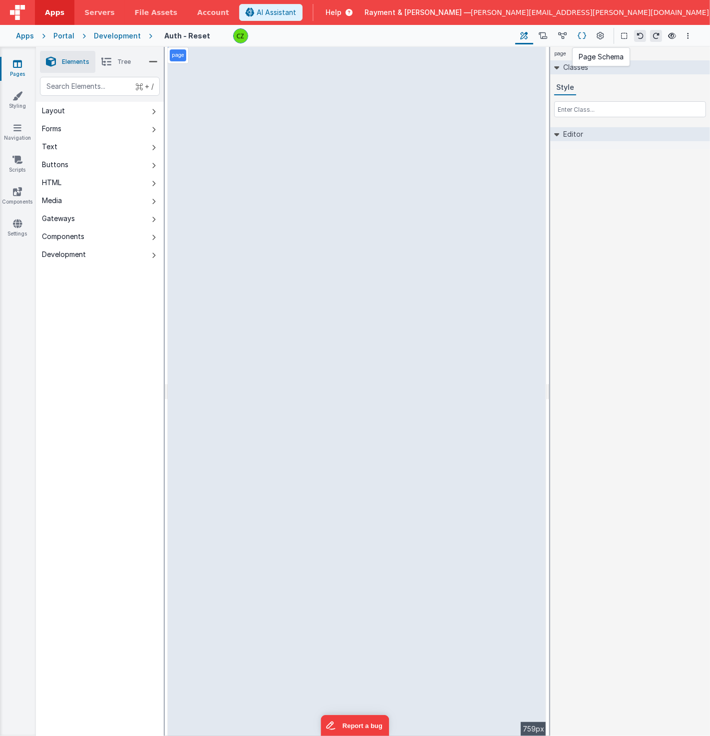
click at [586, 37] on icon at bounding box center [581, 36] width 8 height 10
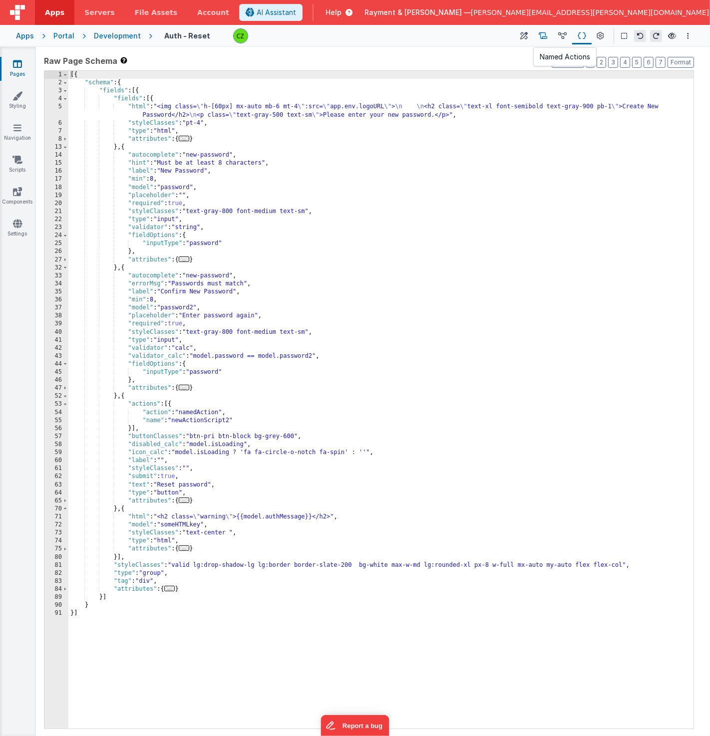
click at [545, 35] on icon at bounding box center [543, 36] width 8 height 10
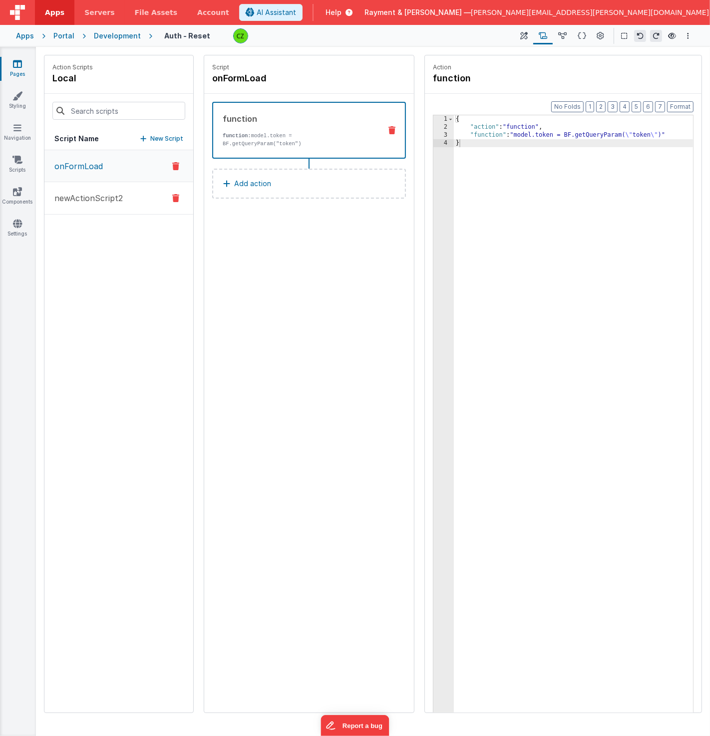
click at [105, 193] on p "newActionScript2" at bounding box center [85, 198] width 74 height 12
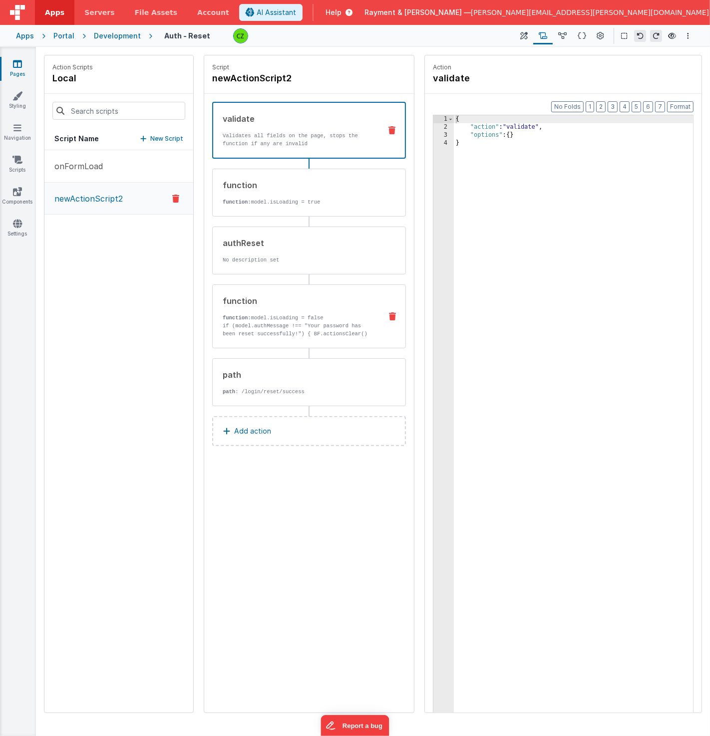
click at [276, 328] on p "if (model.authMessage !== "Your password has been reset successfully!") { BF.ac…" at bounding box center [298, 334] width 151 height 24
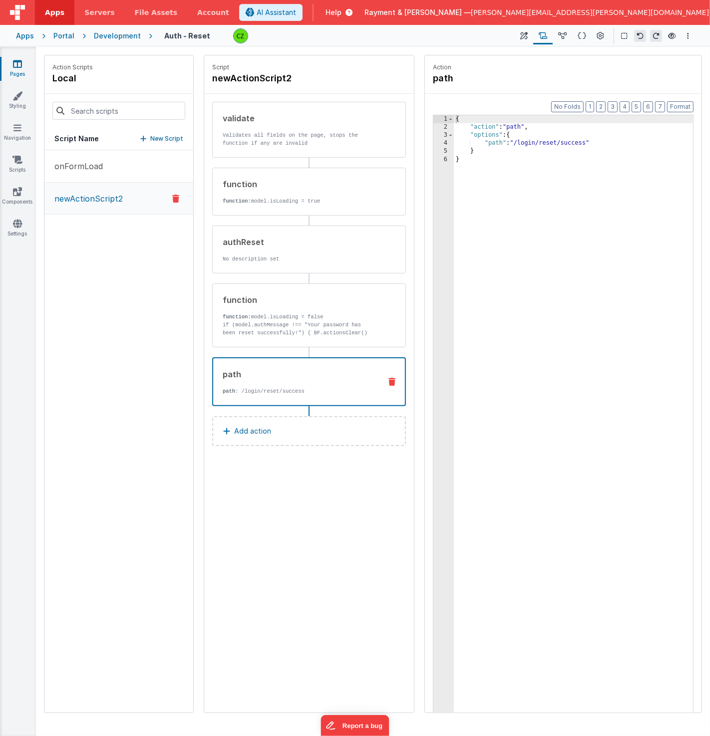
click at [277, 375] on div "path" at bounding box center [298, 374] width 150 height 12
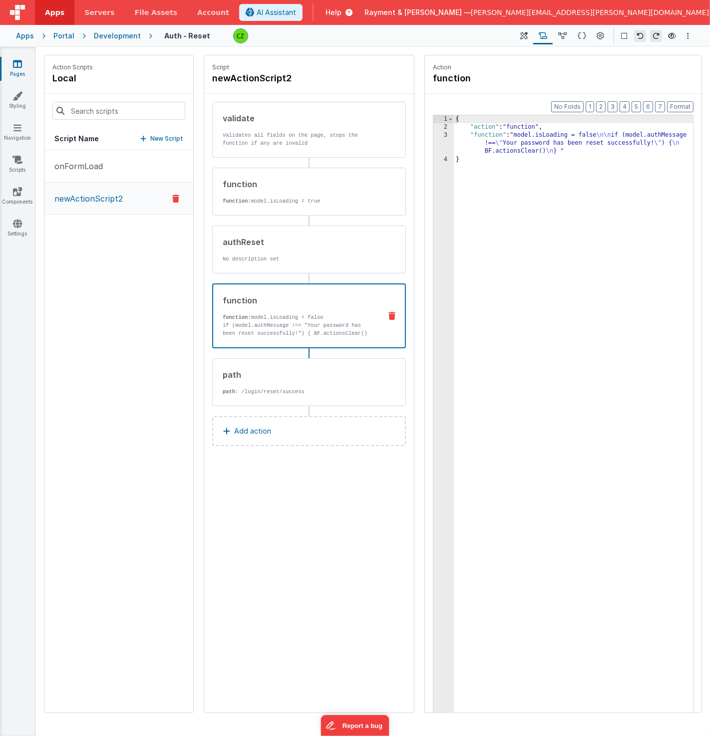
click at [271, 319] on div "function: model.isLoading = false if (model.authMessage !== "Your password has …" at bounding box center [298, 325] width 150 height 24
click at [281, 245] on div "authReset" at bounding box center [298, 242] width 151 height 12
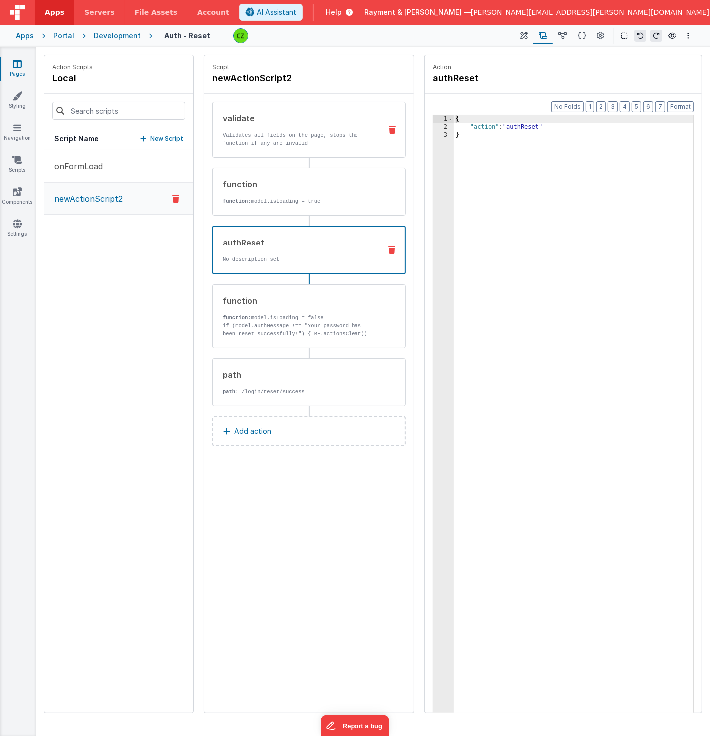
click at [286, 125] on div "validate Validates all fields on the page, stops the function if any are invalid" at bounding box center [293, 129] width 161 height 35
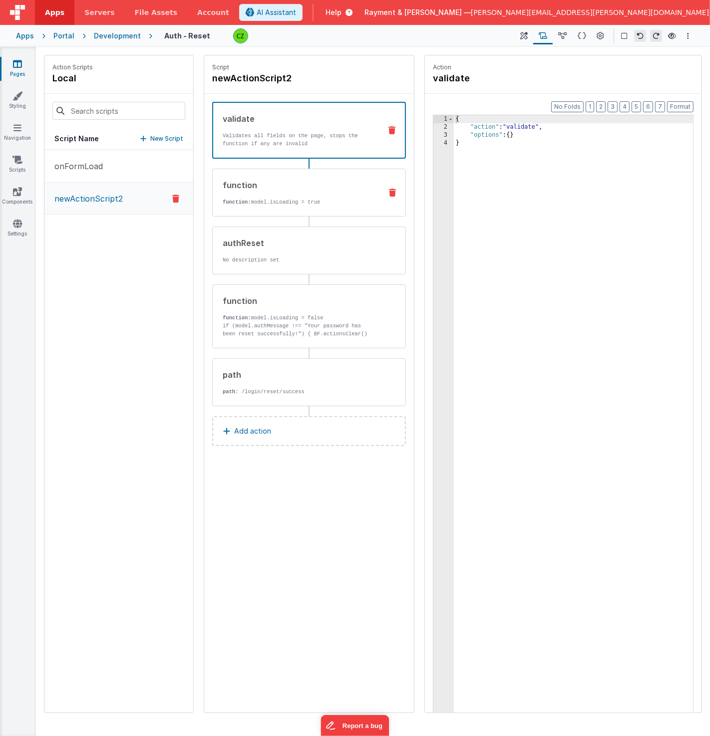
click at [283, 187] on div "function" at bounding box center [298, 185] width 151 height 12
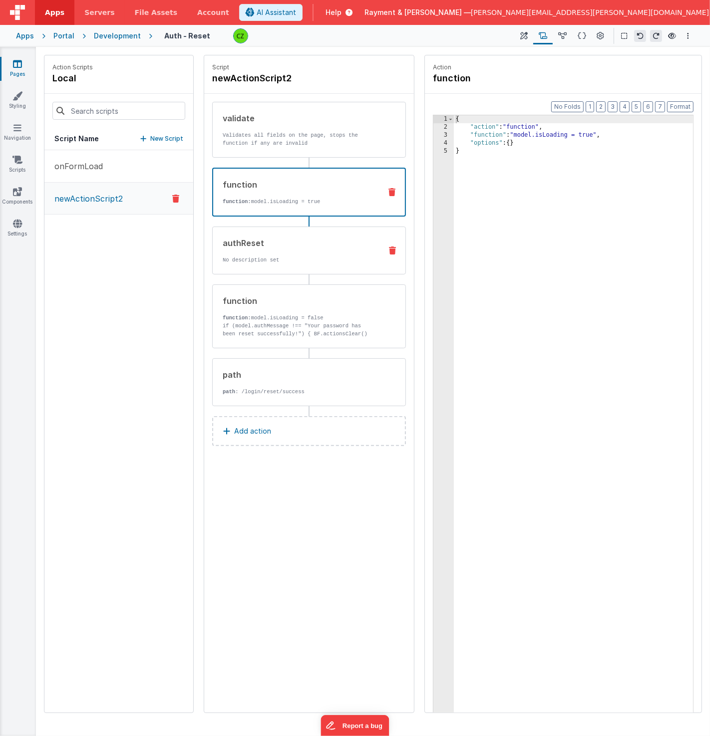
click at [287, 251] on div "authReset No description set" at bounding box center [293, 250] width 161 height 27
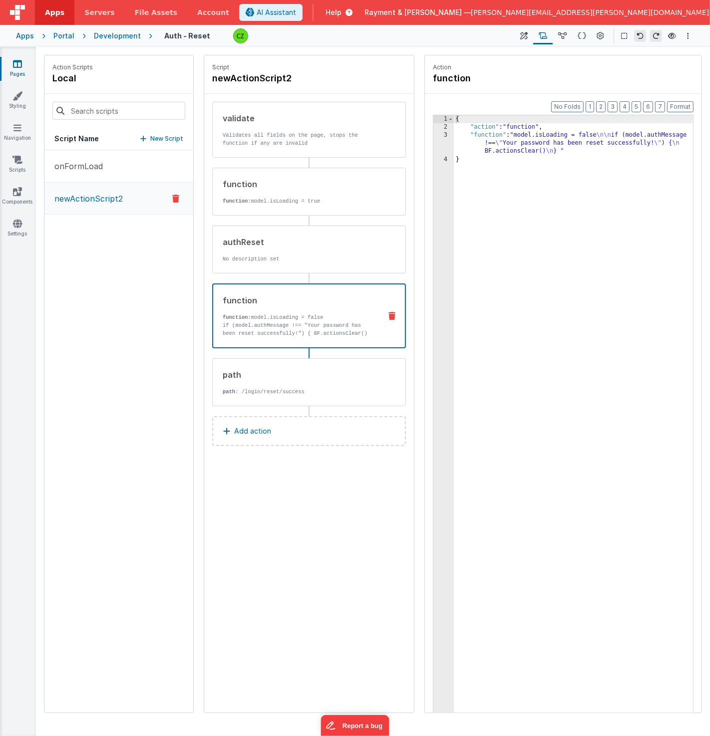
click at [277, 324] on p "if (model.authMessage !== "Your password has been reset successfully!") { BF.ac…" at bounding box center [298, 333] width 150 height 24
click at [245, 425] on p "Add action" at bounding box center [252, 431] width 37 height 12
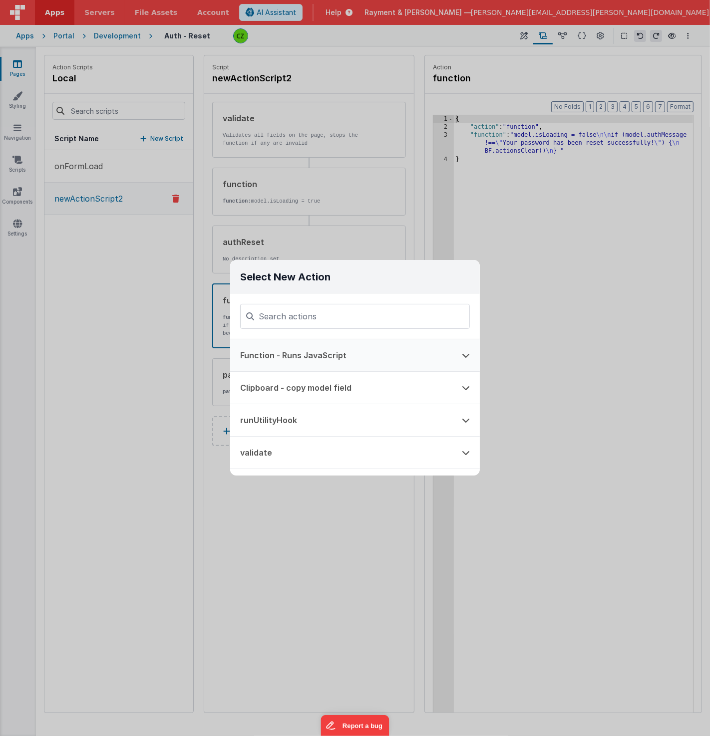
click at [268, 354] on button "Function - Runs JavaScript" at bounding box center [341, 355] width 222 height 32
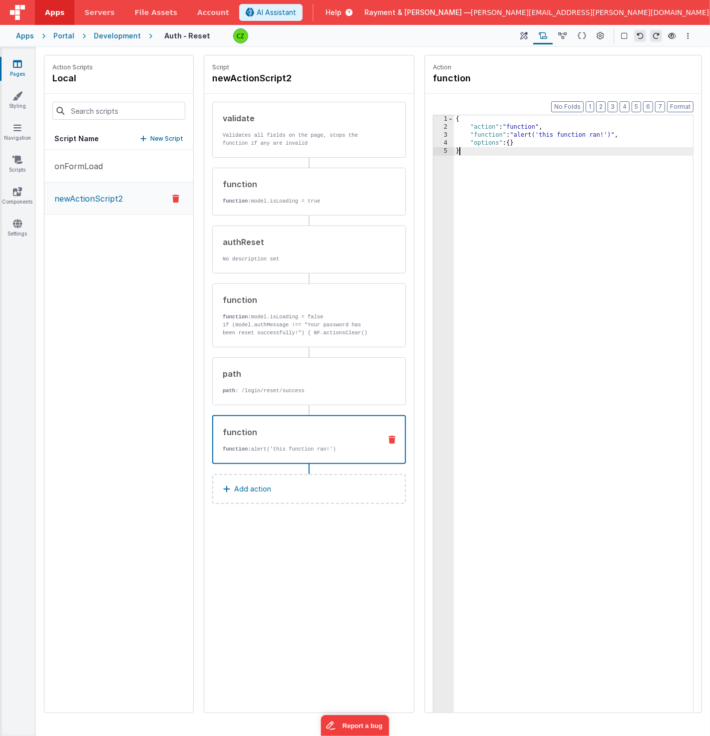
click at [604, 275] on div "{ "action" : "function" , "function" : "alert('this function ran!')" , "options…" at bounding box center [574, 437] width 240 height 645
click at [298, 609] on div "Script newActionScript2 validate Validates all fields on the page, stops the fu…" at bounding box center [309, 383] width 210 height 657
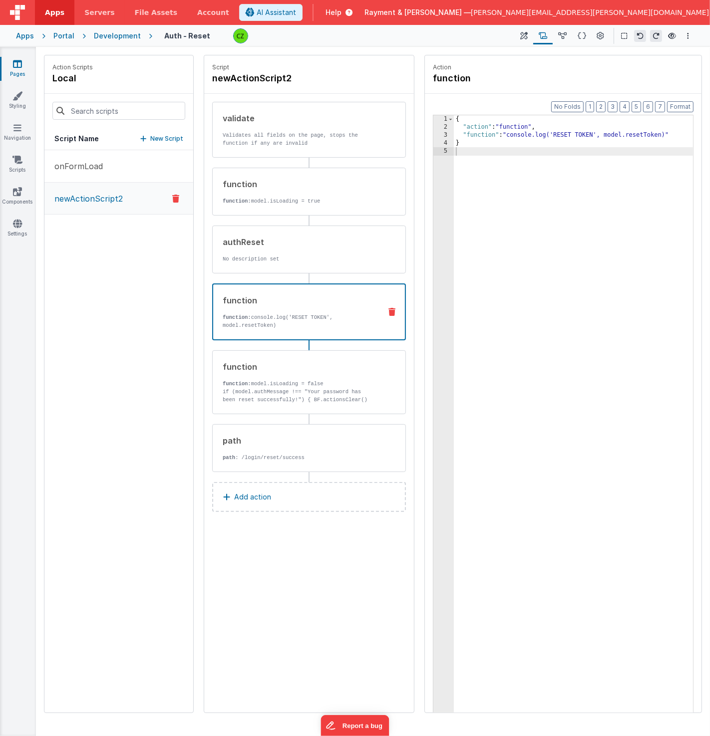
click at [275, 578] on div "Script newActionScript2 validate Validates all fields on the page, stops the fu…" at bounding box center [309, 383] width 210 height 657
